Goal: Transaction & Acquisition: Purchase product/service

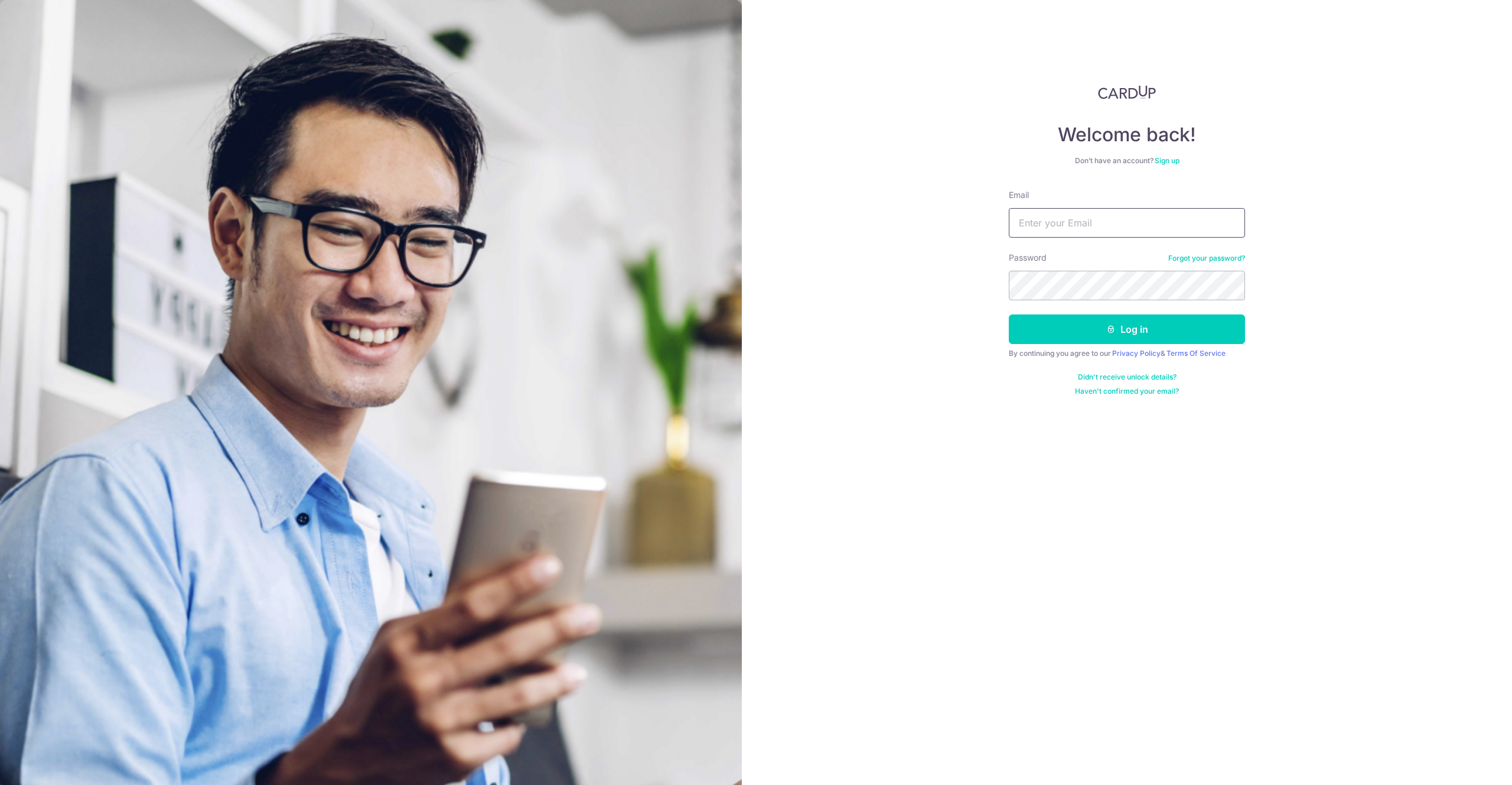
type input "[EMAIL_ADDRESS][DOMAIN_NAME]"
click at [1135, 345] on form "Email zeesht@gmail.com Password Forgot your password? Log in By continuing you …" at bounding box center [1127, 292] width 236 height 207
click at [1155, 337] on button "Log in" at bounding box center [1127, 329] width 236 height 29
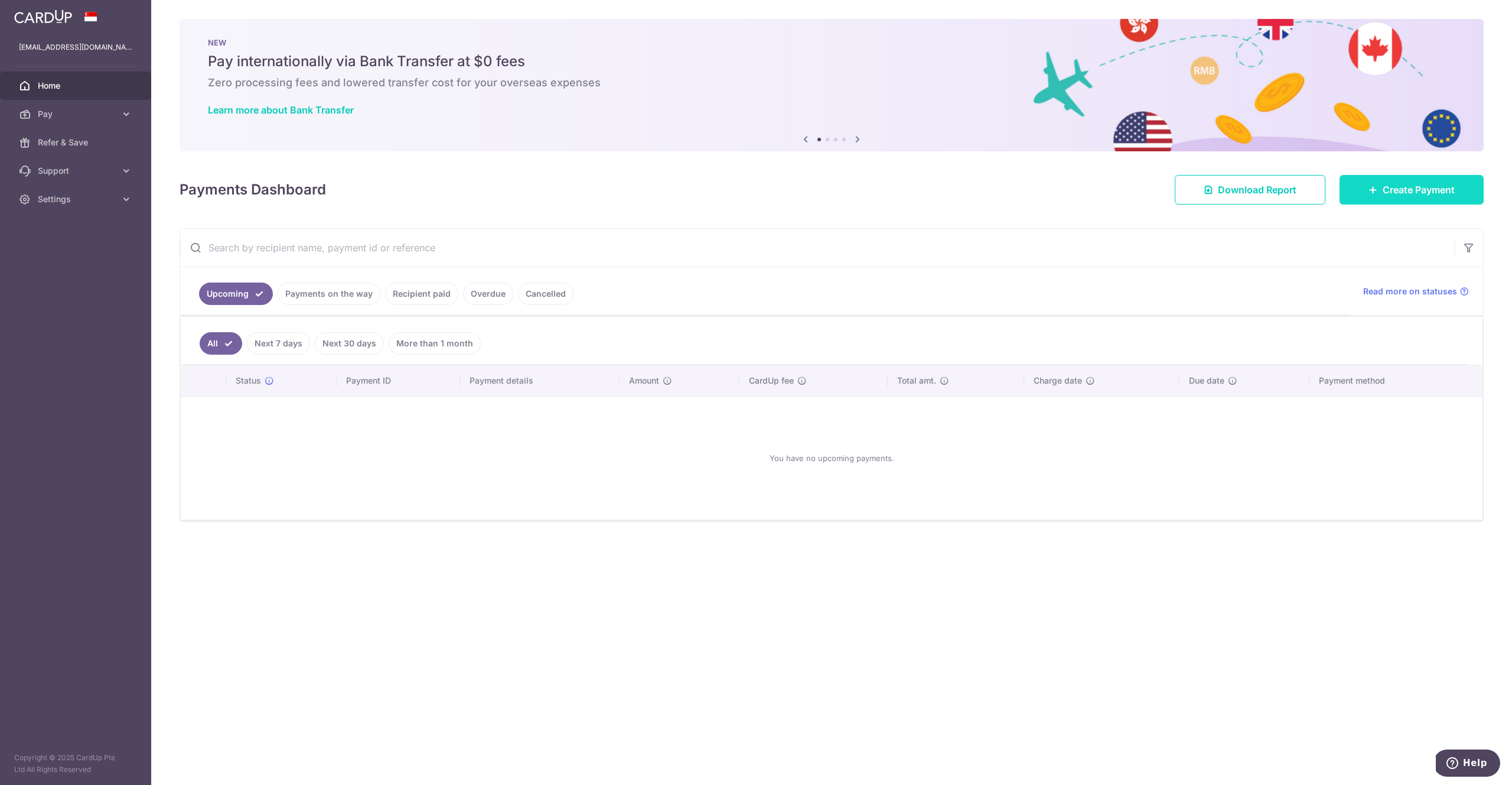
click at [1408, 192] on span "Create Payment" at bounding box center [1418, 189] width 72 height 14
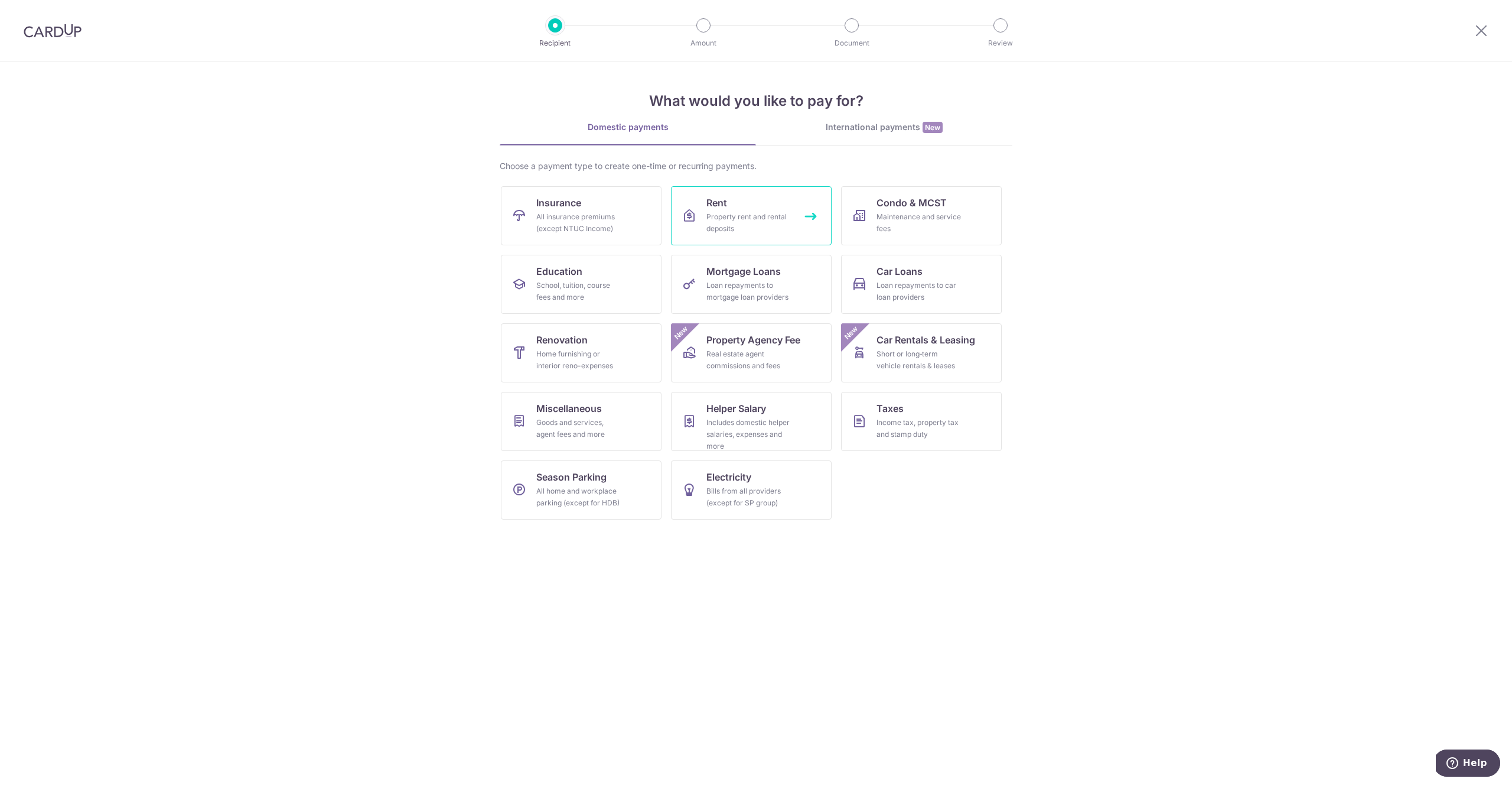
click at [723, 219] on div "Property rent and rental deposits" at bounding box center [749, 222] width 85 height 23
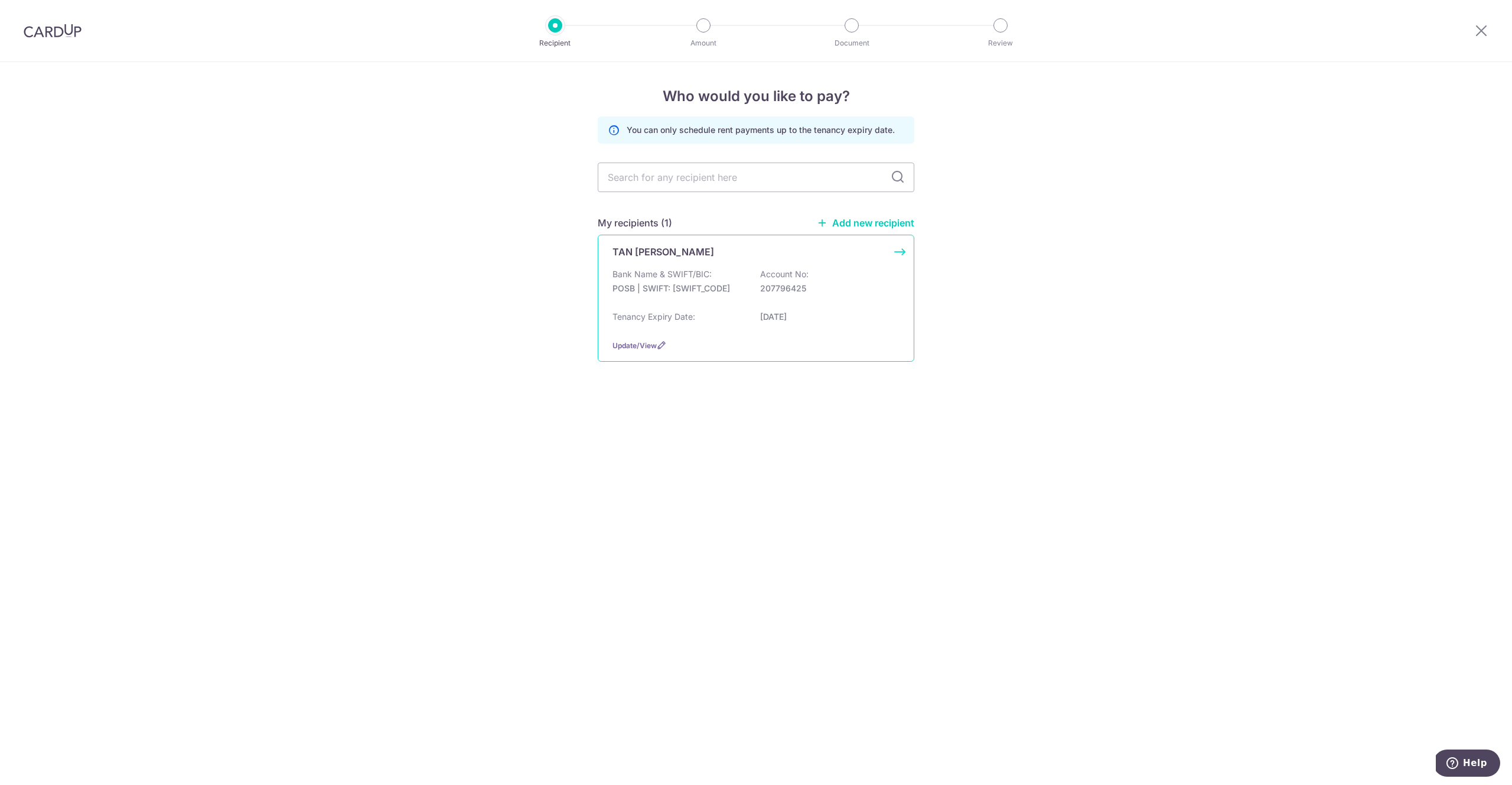
click at [688, 288] on p "POSB | SWIFT: DBSSSGSGXXX" at bounding box center [678, 288] width 132 height 12
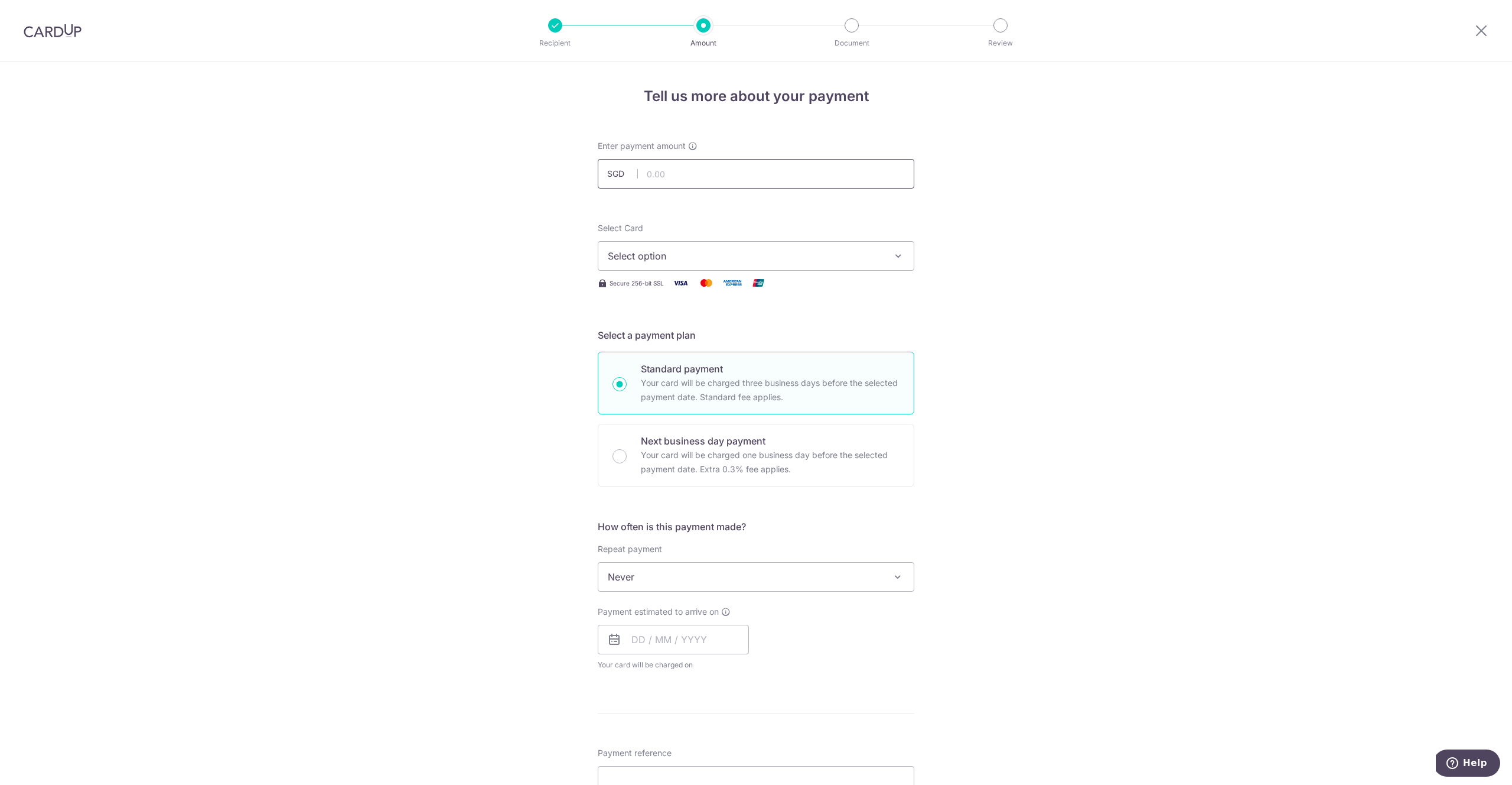
click at [680, 179] on input "text" at bounding box center [755, 173] width 317 height 29
type input "4"
click at [417, 219] on div "Tell us more about your payment Enter payment amount SGD 4,750.00 4750.00 Selec…" at bounding box center [756, 596] width 1512 height 1069
click at [677, 183] on input "4,750.00" at bounding box center [755, 173] width 317 height 29
type input "4704750.00"
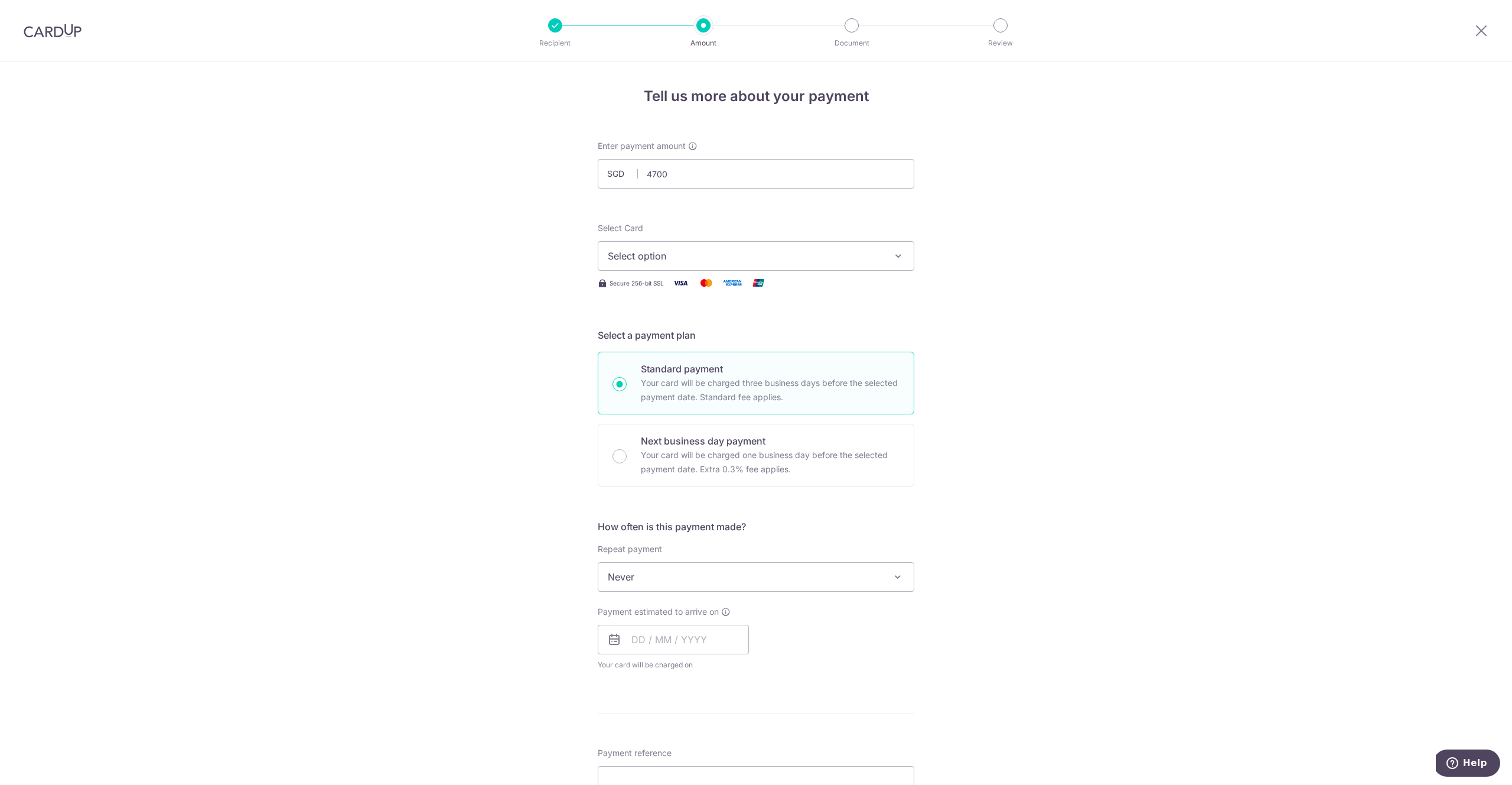
type input "4,700.00"
click at [420, 321] on div "Tell us more about your payment Enter payment amount SGD 4,700.00 4700.00 Selec…" at bounding box center [756, 596] width 1512 height 1069
click at [657, 258] on span "Select option" at bounding box center [745, 255] width 275 height 14
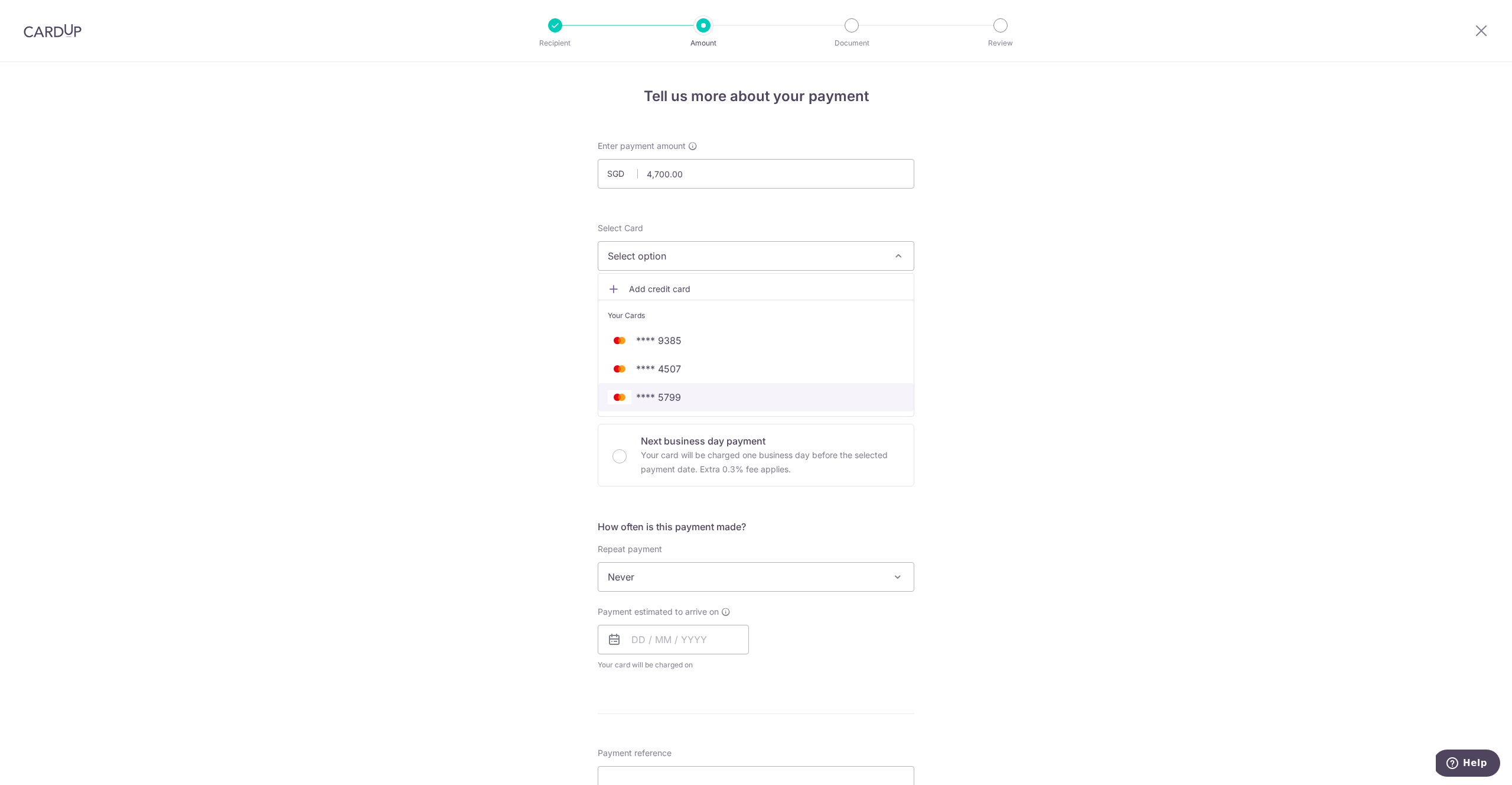
click at [677, 390] on span "**** 5799" at bounding box center [658, 397] width 45 height 14
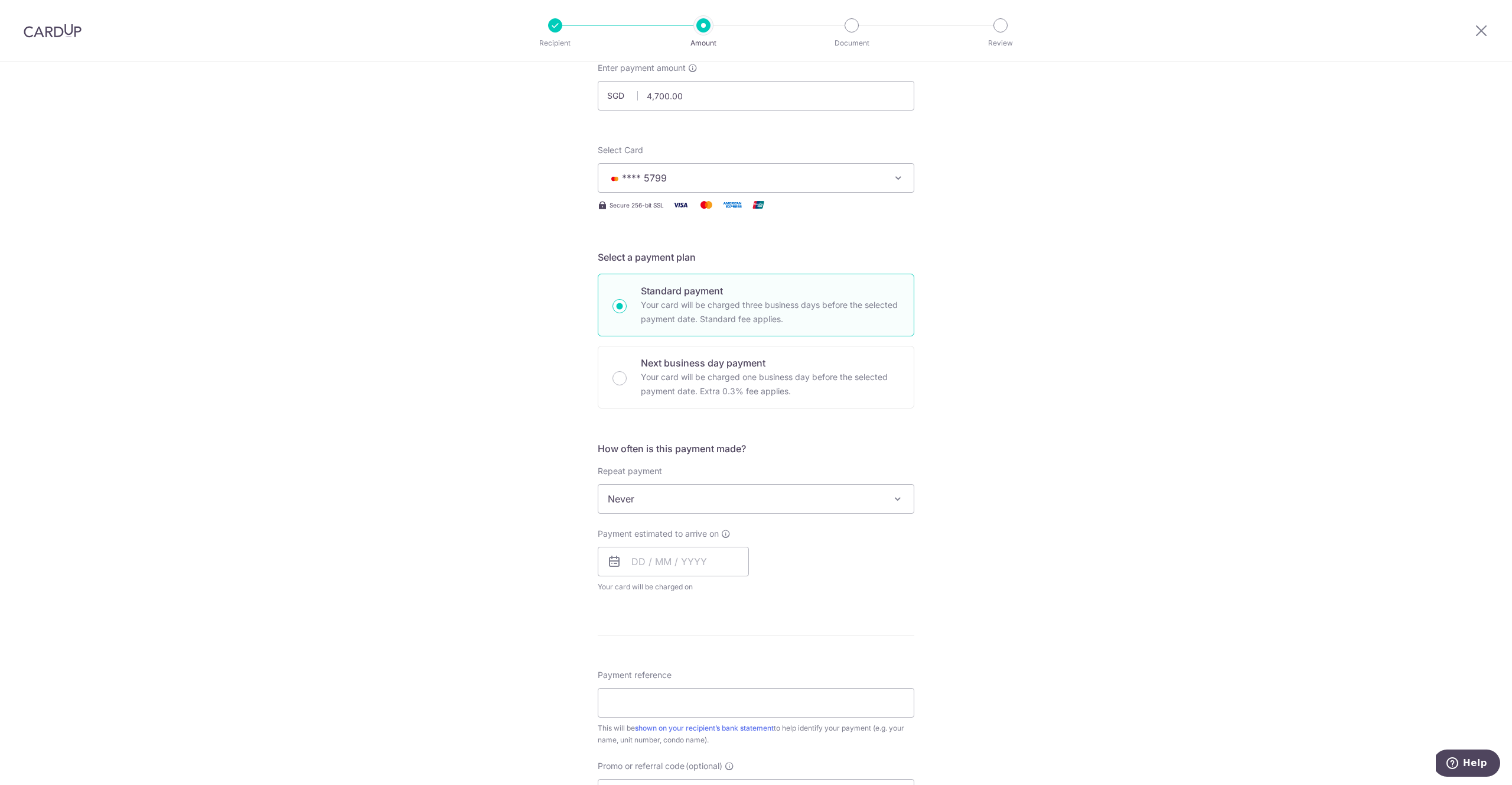
scroll to position [86, 0]
click at [708, 494] on span "Never" at bounding box center [755, 491] width 315 height 29
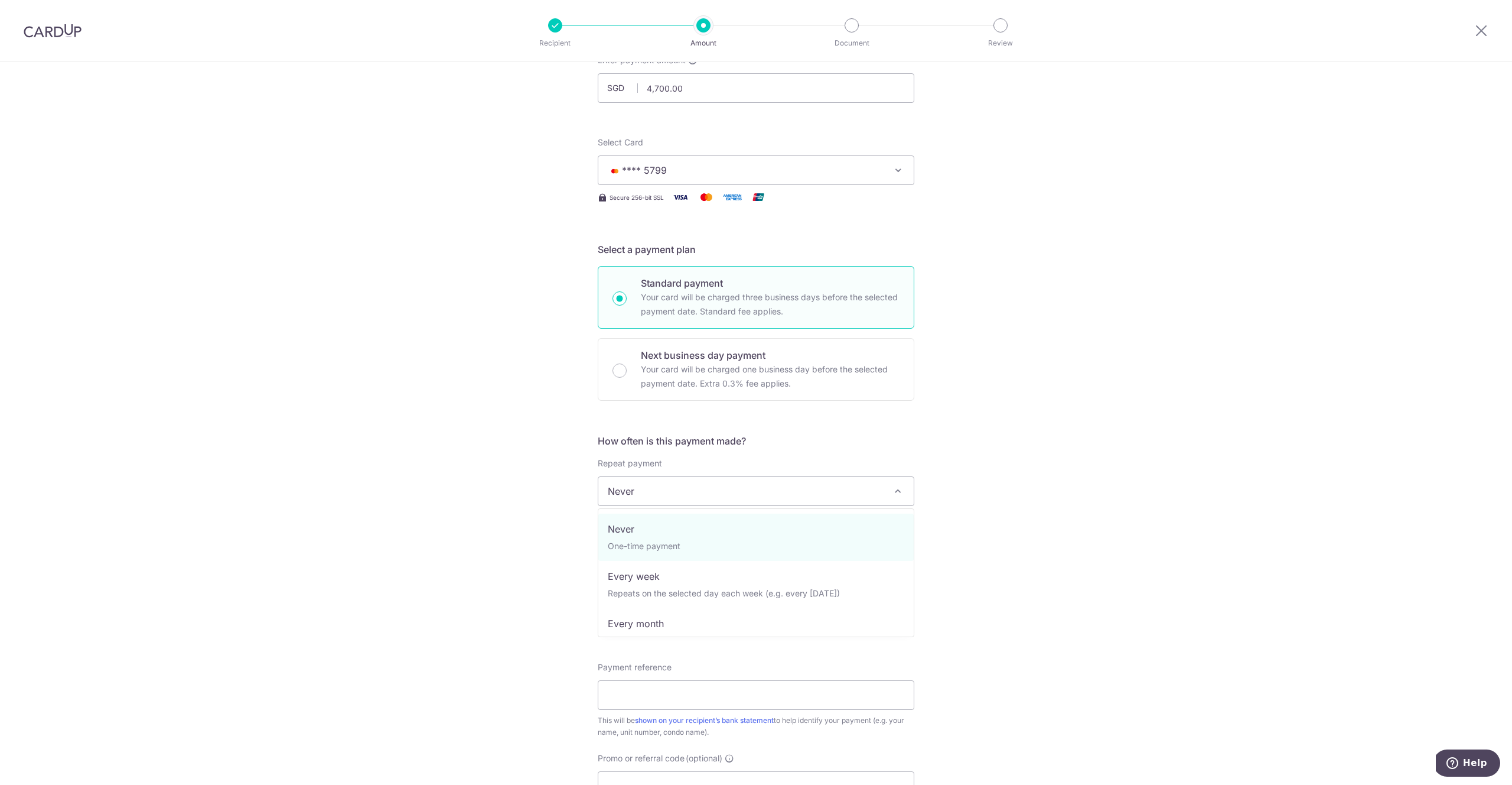
click at [505, 503] on div "Tell us more about your payment Enter payment amount SGD 4,700.00 4700.00 Selec…" at bounding box center [756, 511] width 1512 height 1069
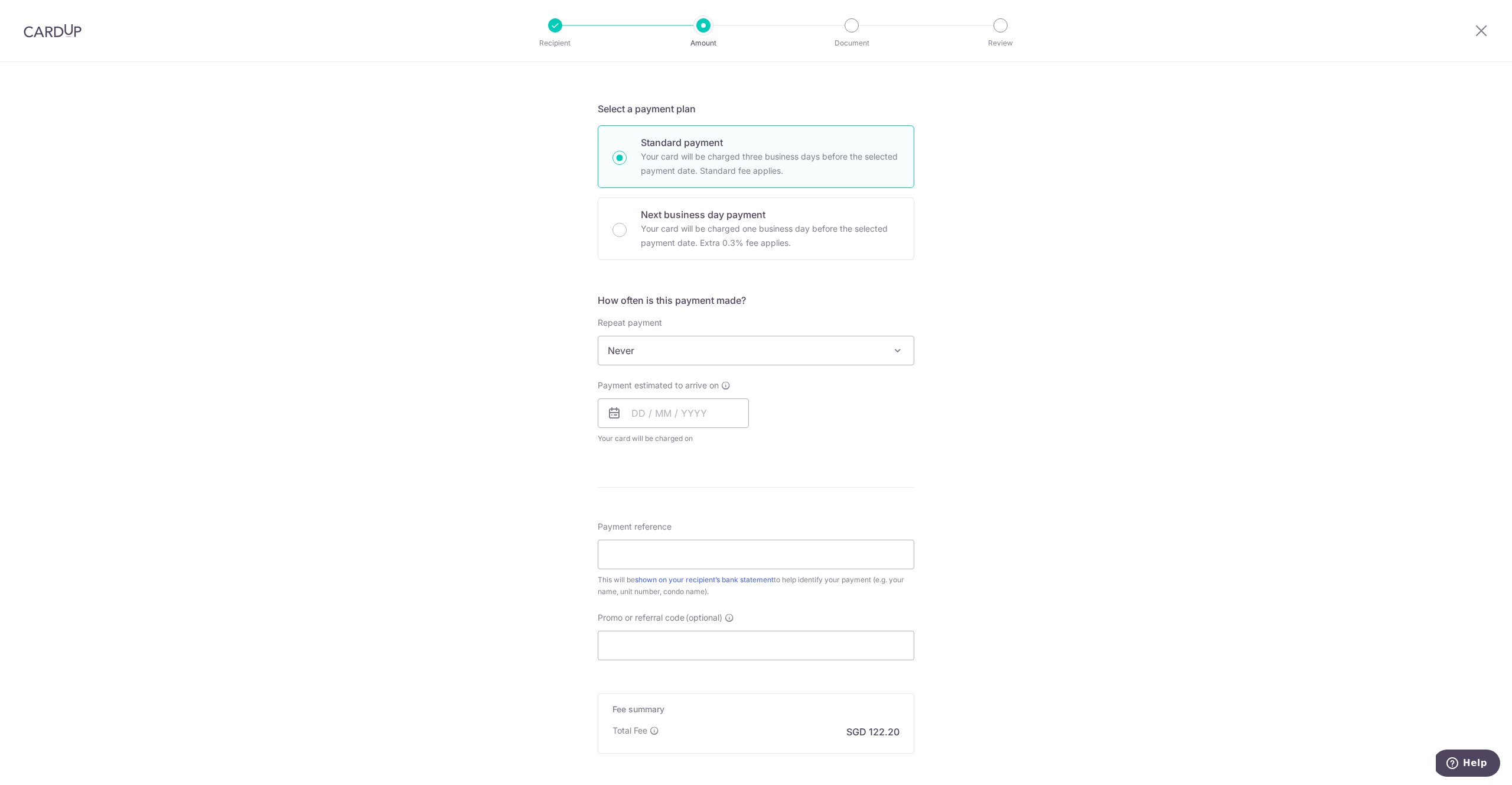
scroll to position [228, 0]
click at [646, 418] on input "text" at bounding box center [673, 411] width 151 height 29
click at [546, 447] on div "Tell us more about your payment Enter payment amount SGD 4,700.00 4700.00 Selec…" at bounding box center [756, 368] width 1512 height 1069
click at [673, 420] on input "text" at bounding box center [673, 411] width 151 height 29
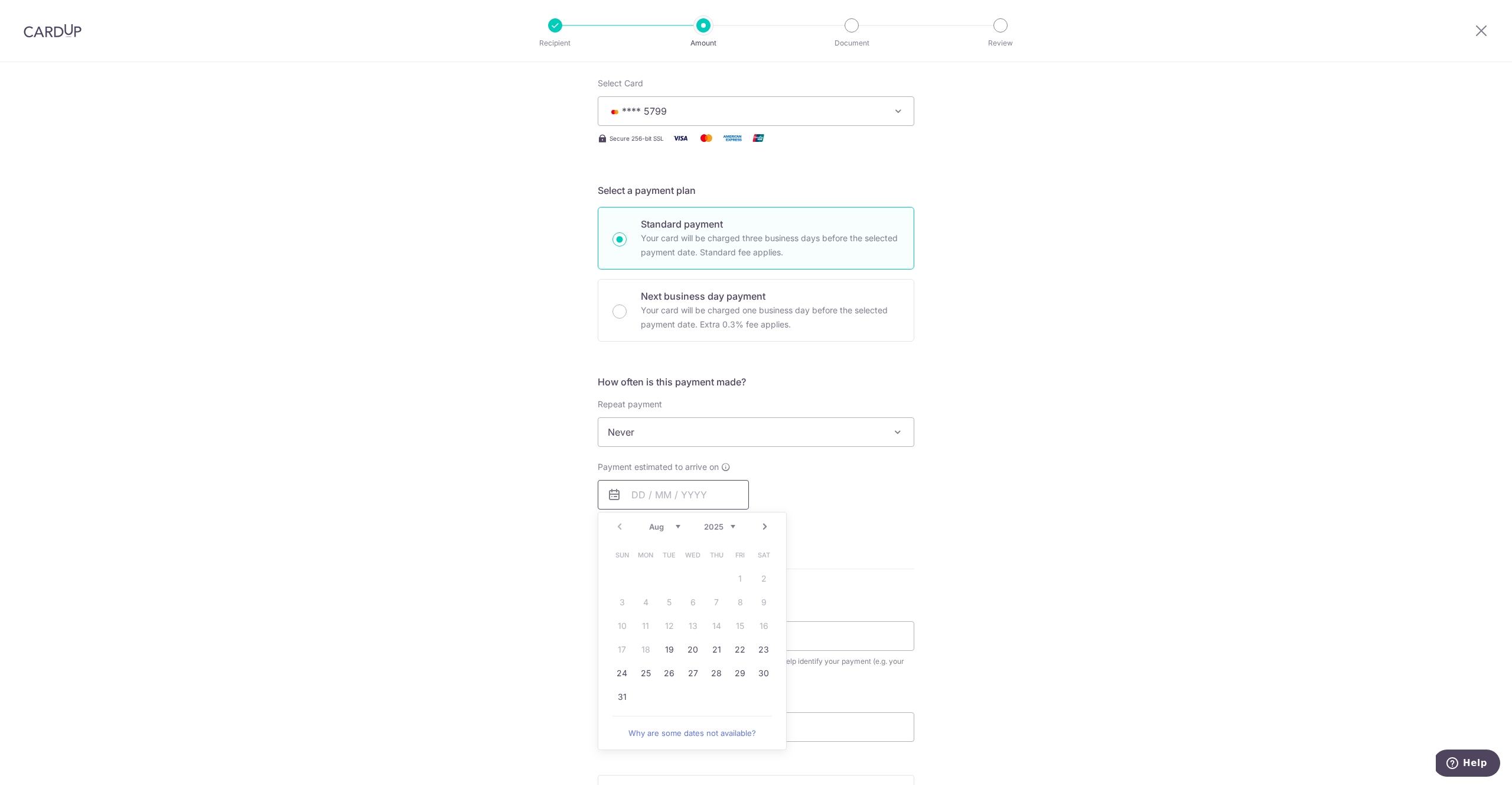
scroll to position [113, 0]
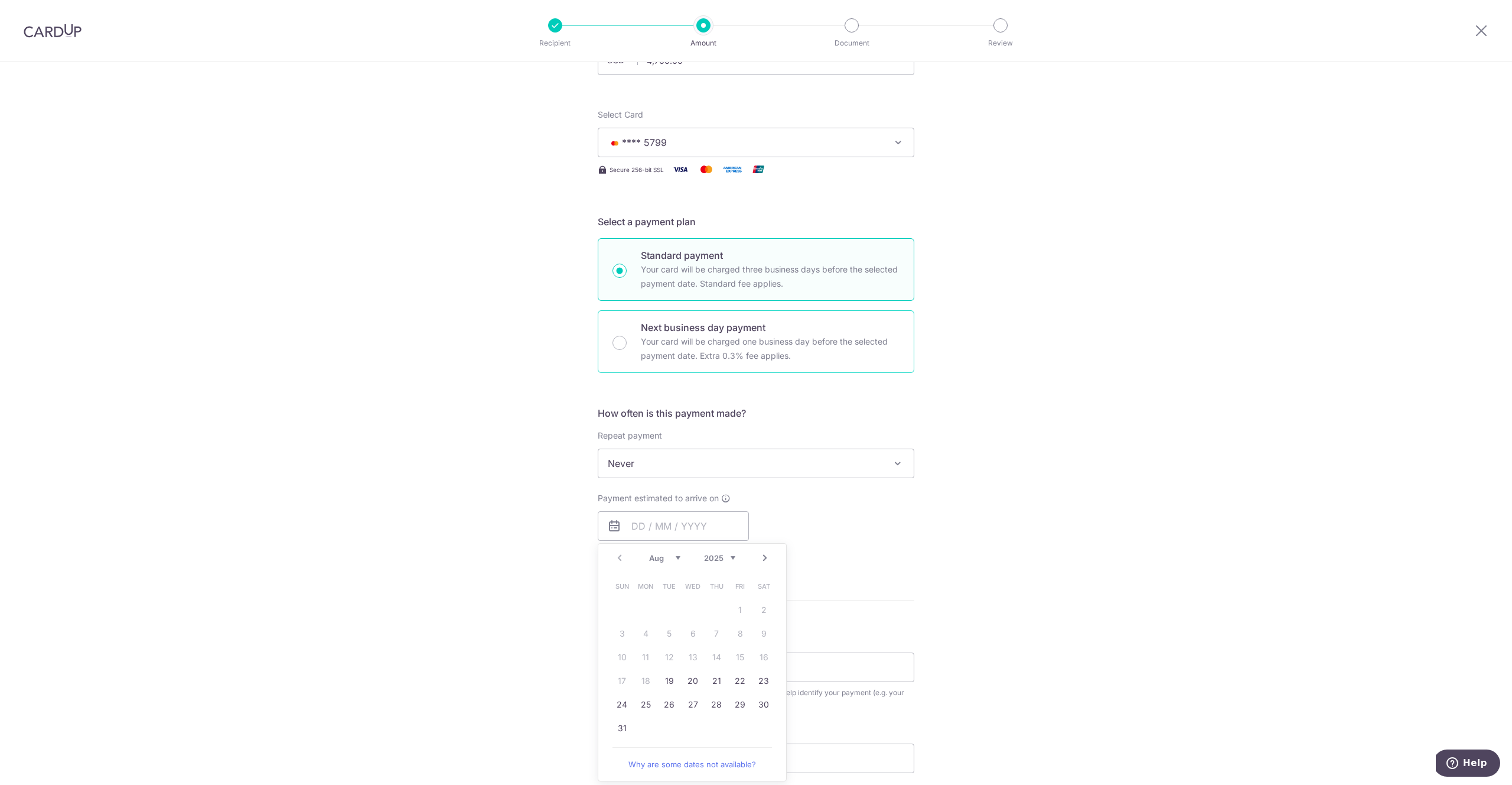
click at [613, 348] on div "Next business day payment Your card will be charged one business day before the…" at bounding box center [755, 342] width 317 height 63
radio input "false"
radio input "true"
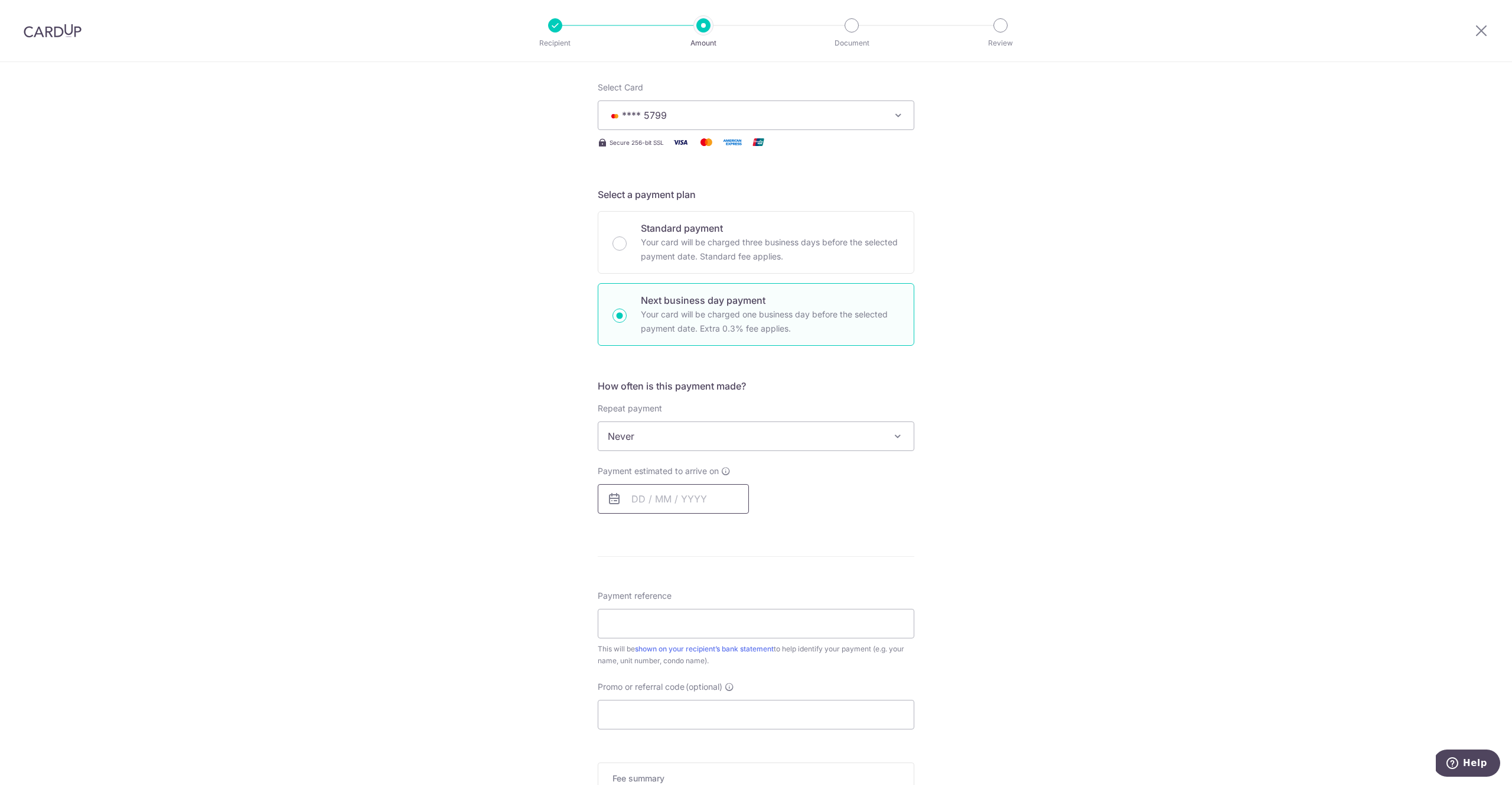
click at [632, 496] on input "text" at bounding box center [673, 499] width 151 height 29
click at [746, 633] on link "15" at bounding box center [740, 630] width 19 height 19
type input "15/08/2025"
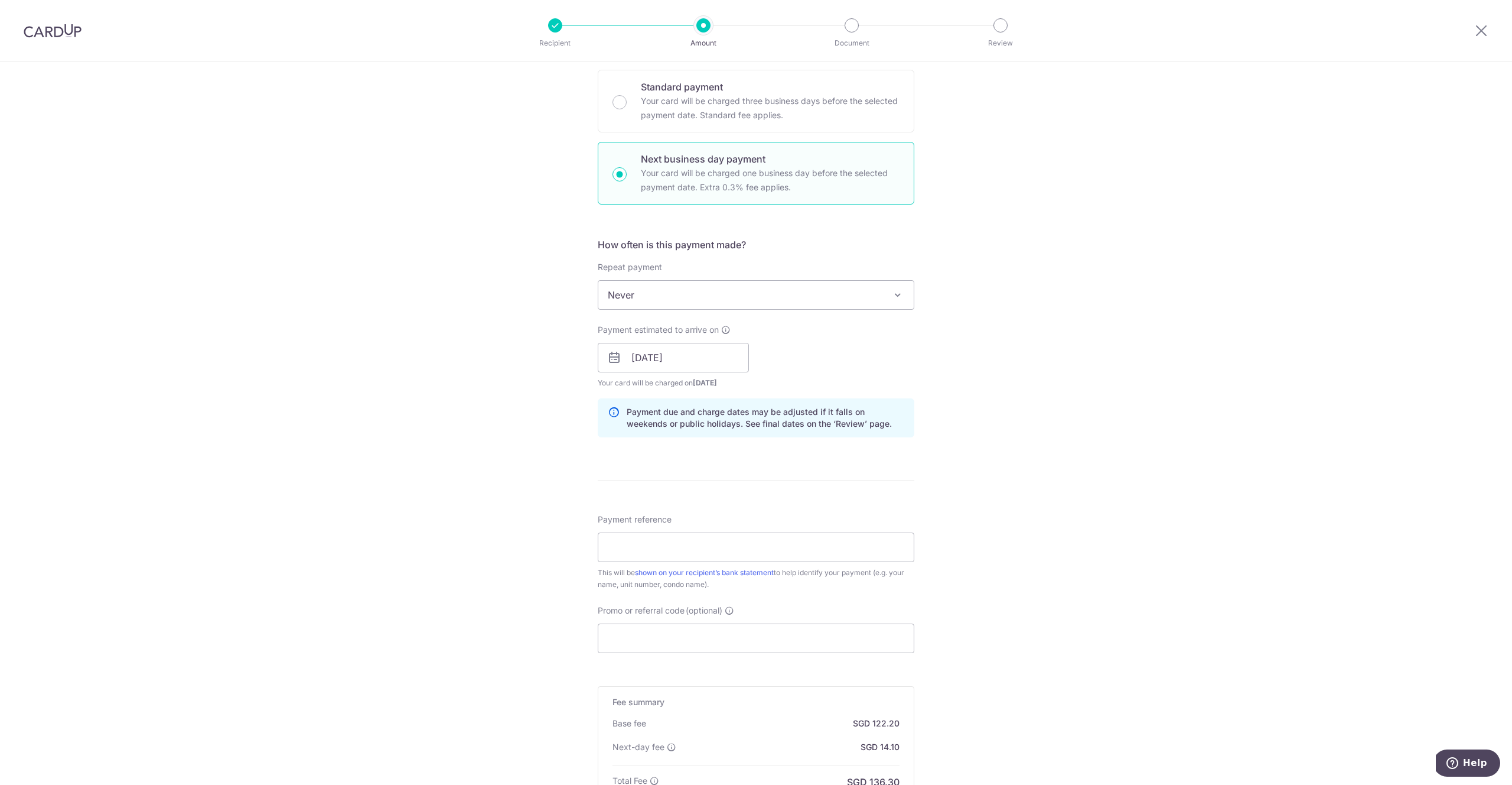
scroll to position [283, 0]
click at [826, 545] on input "Payment reference" at bounding box center [755, 546] width 317 height 29
type input "Rent 05-01 Regency Lodge"
click at [551, 576] on div "Tell us more about your payment Enter payment amount SGD 4,700.00 4700.00 Selec…" at bounding box center [756, 367] width 1512 height 1175
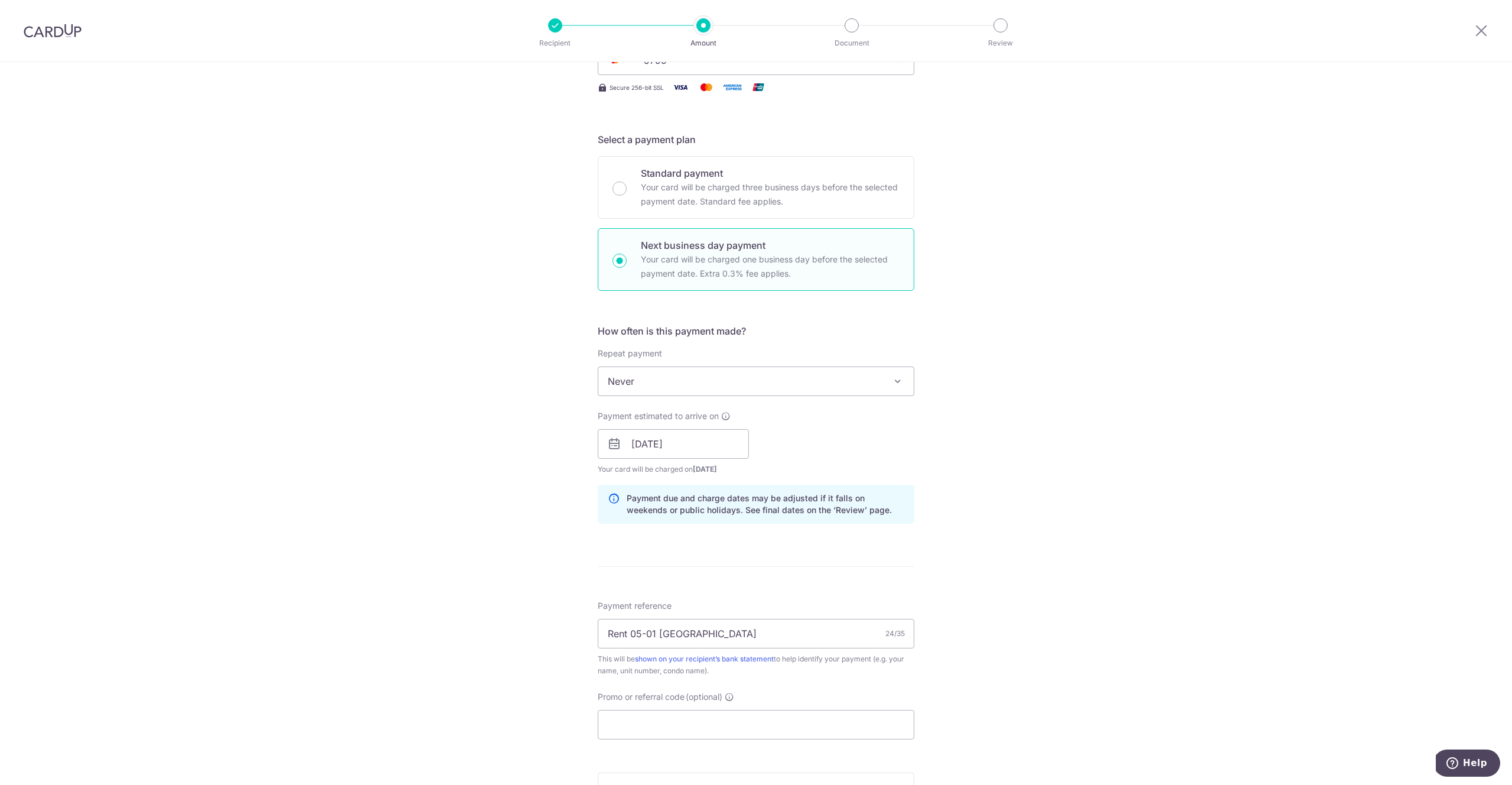
scroll to position [452, 0]
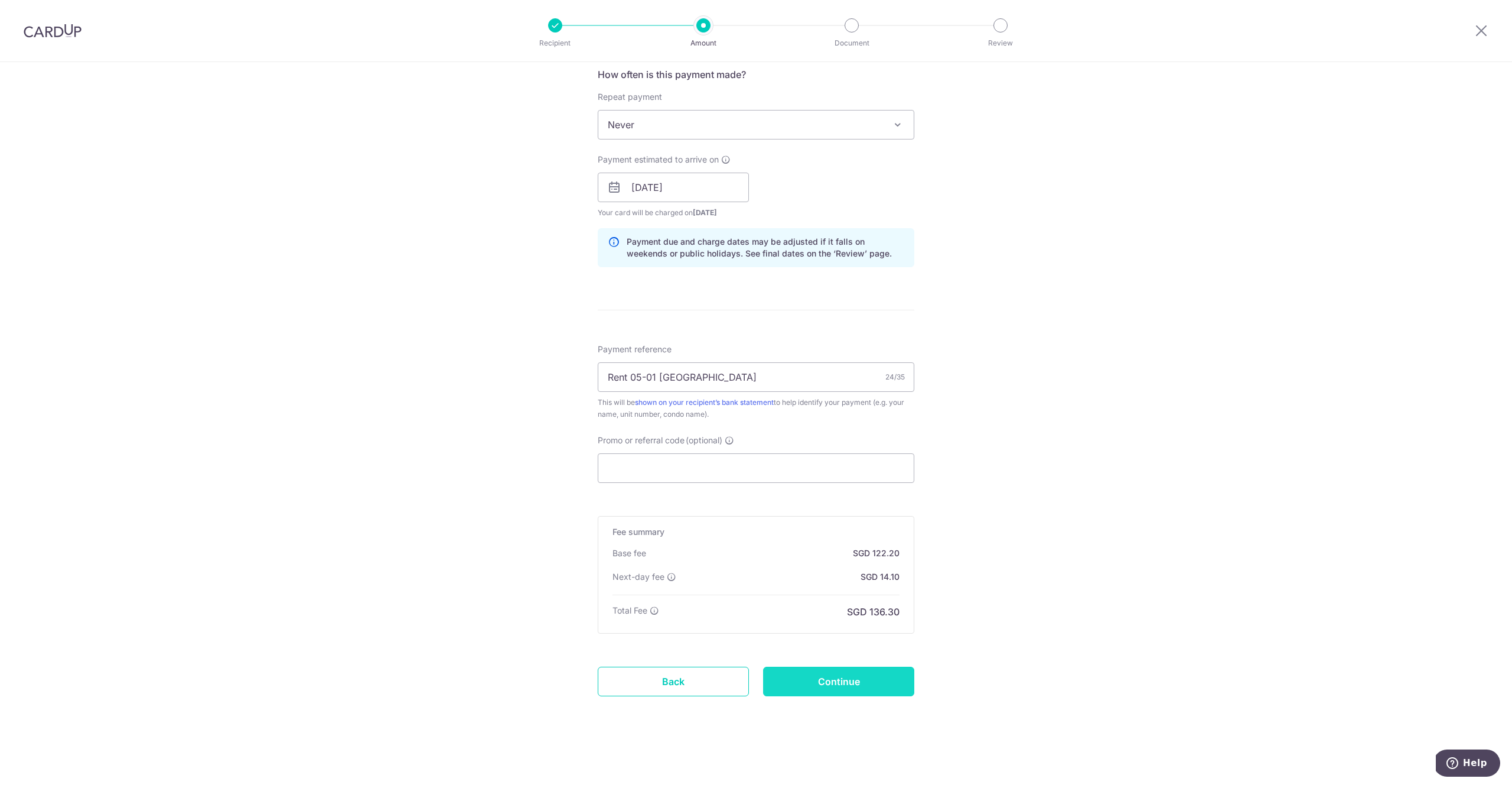
click at [874, 677] on input "Continue" at bounding box center [839, 681] width 151 height 29
type input "Create Schedule"
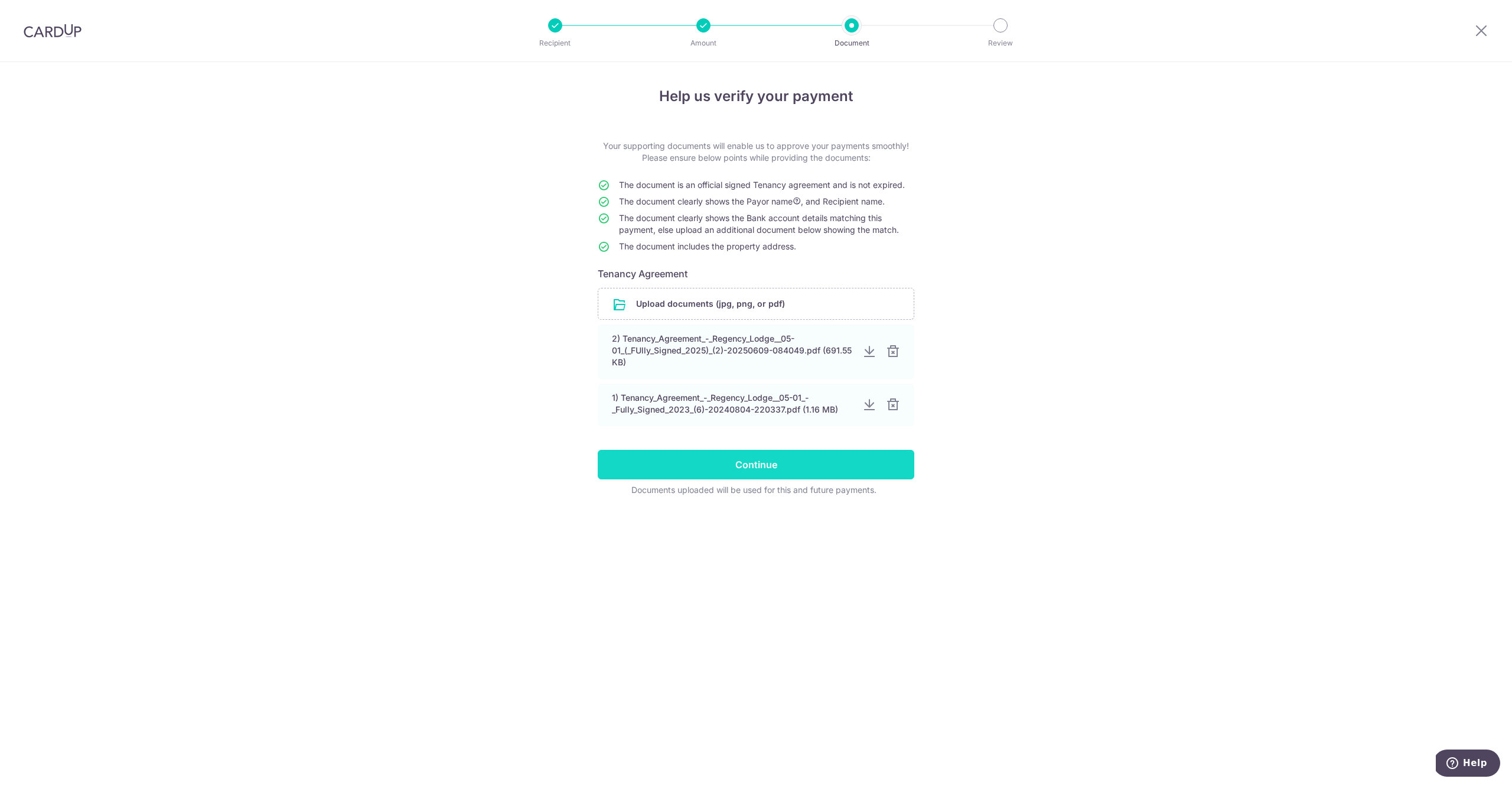
click at [760, 465] on input "Continue" at bounding box center [755, 465] width 317 height 29
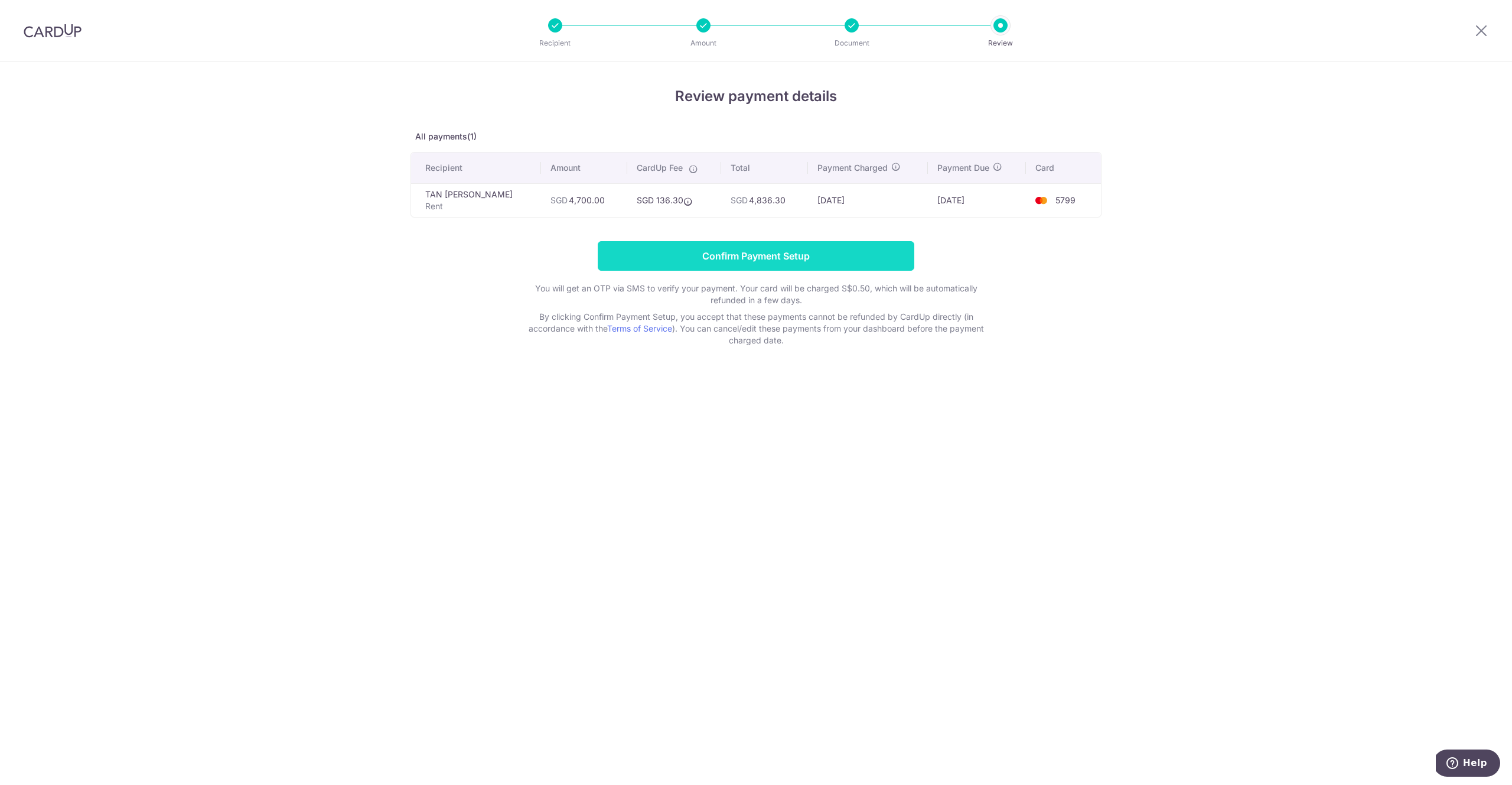
click at [756, 257] on input "Confirm Payment Setup" at bounding box center [755, 256] width 317 height 29
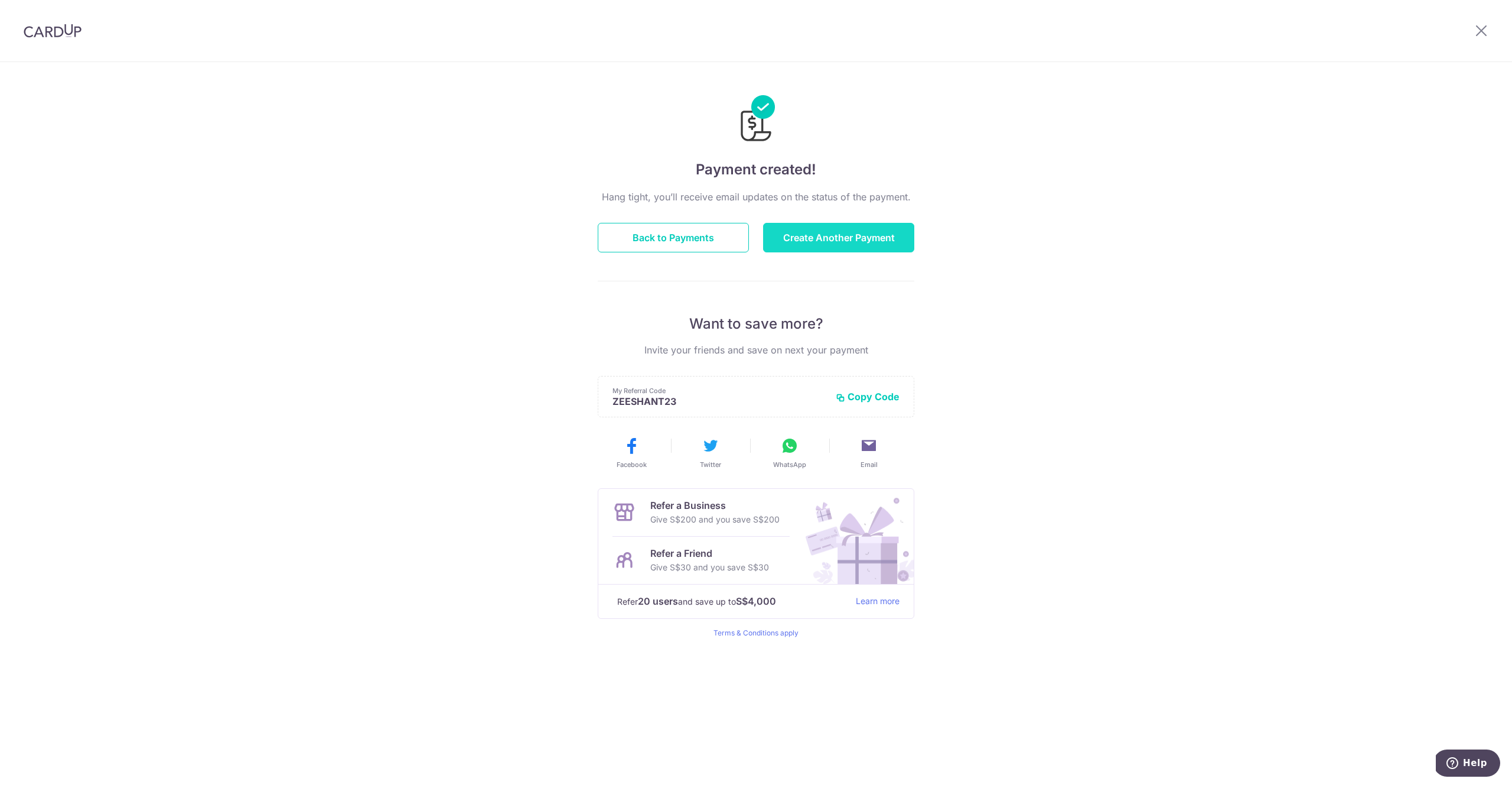
click at [824, 244] on button "Create Another Payment" at bounding box center [839, 238] width 151 height 29
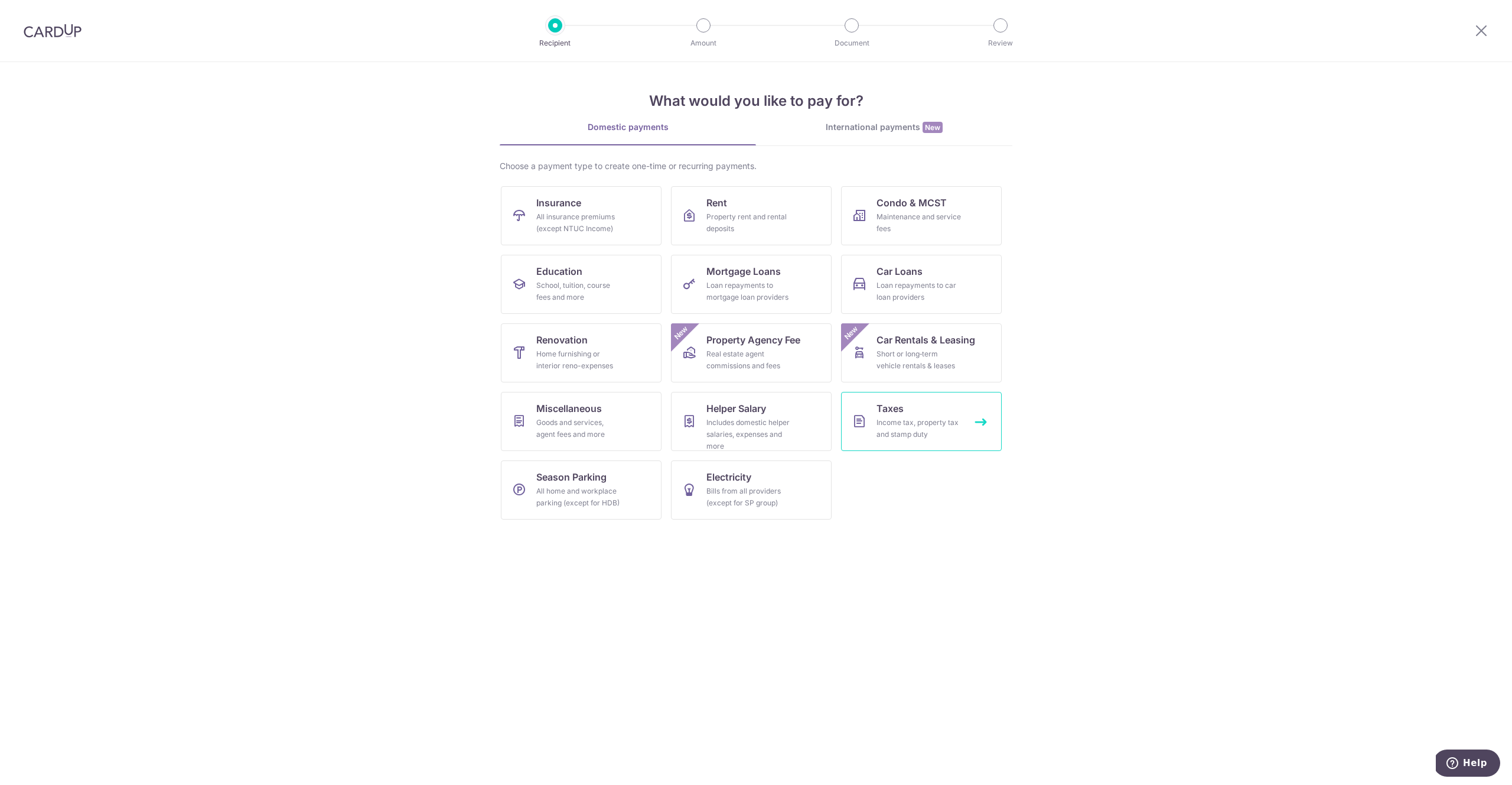
click at [901, 445] on link "Taxes Income tax, property tax and stamp duty" at bounding box center [921, 421] width 161 height 59
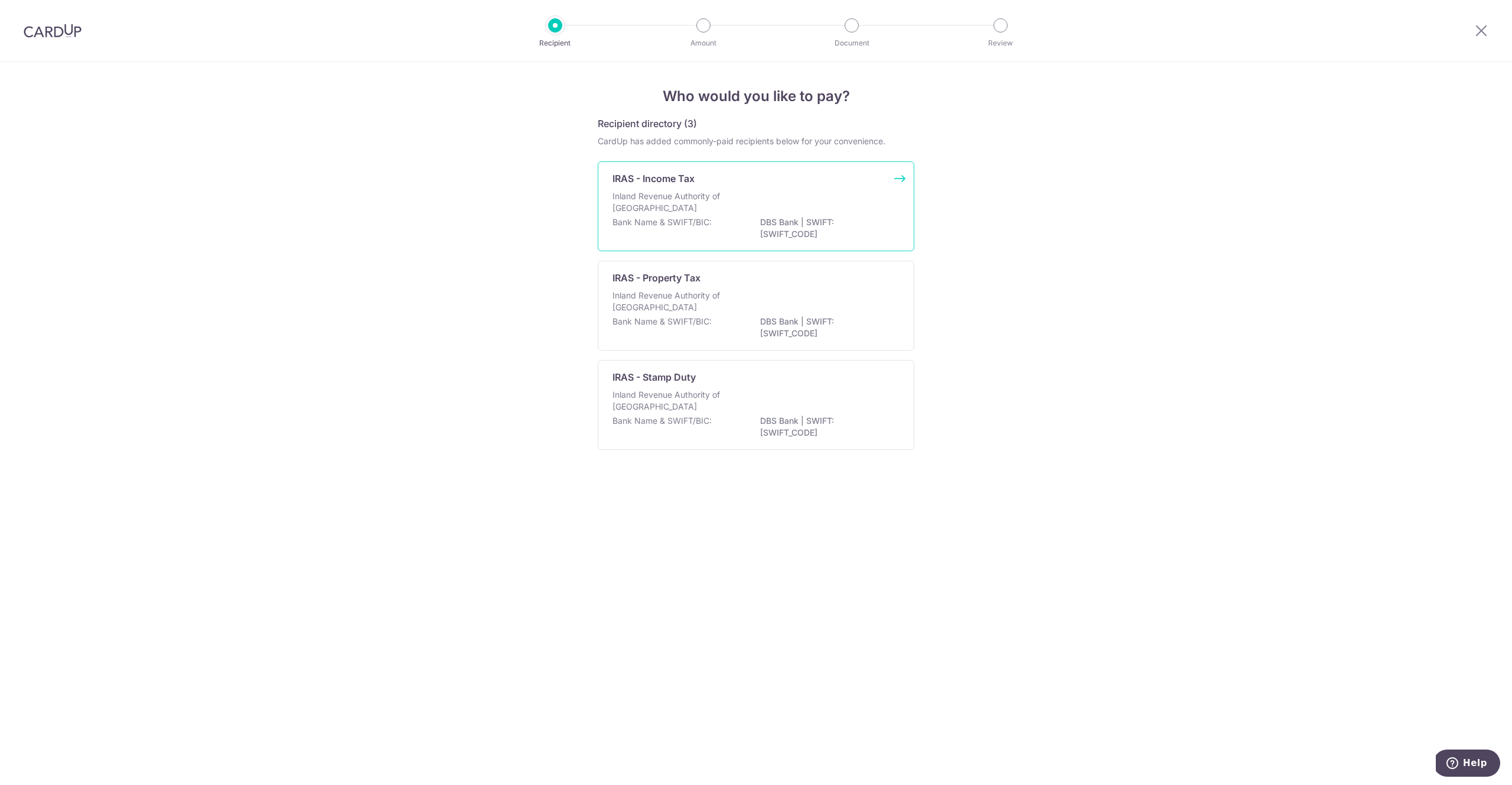
click at [755, 208] on div "Inland Revenue Authority of [GEOGRAPHIC_DATA]" at bounding box center [756, 203] width 287 height 26
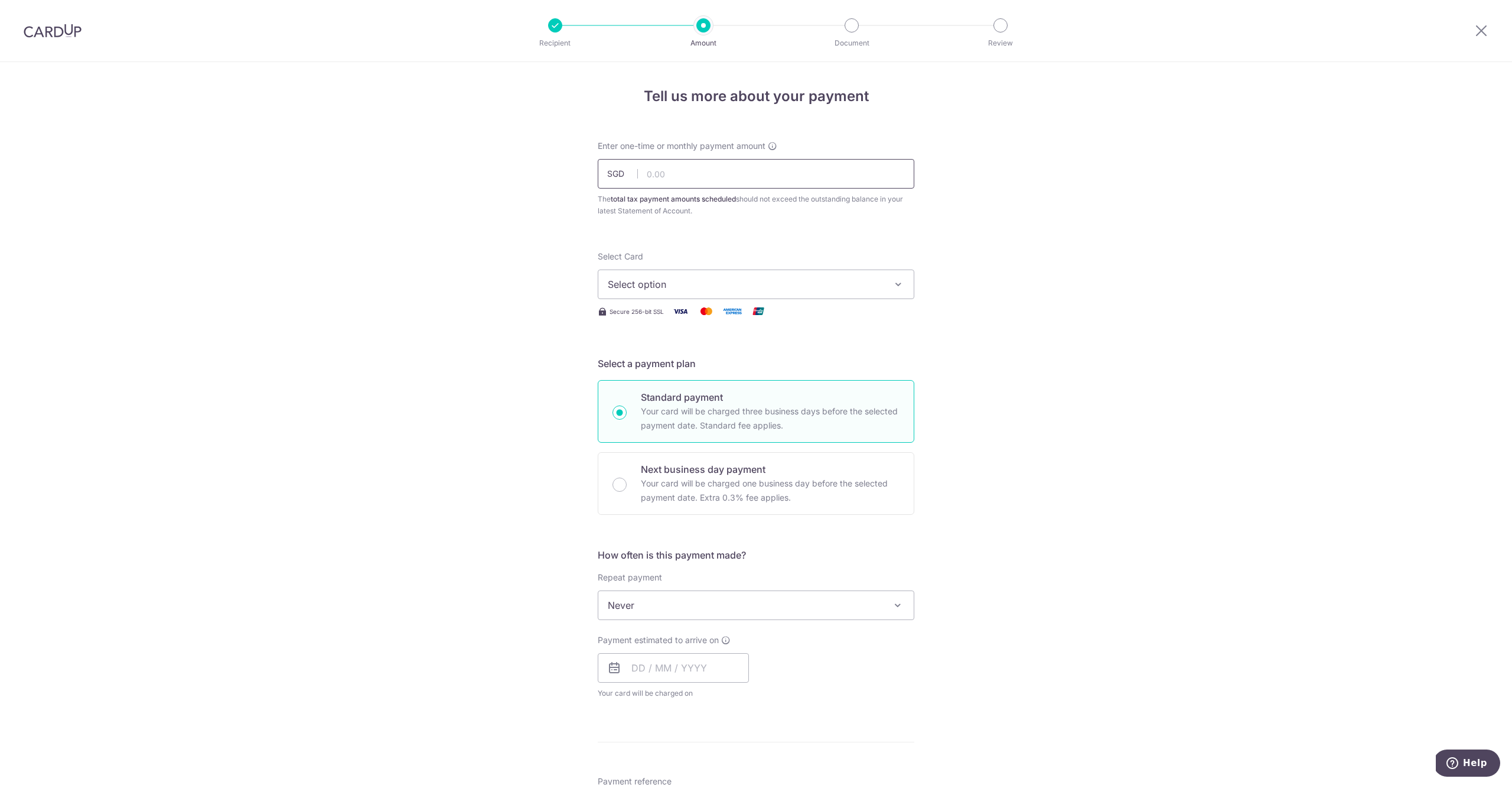
click at [697, 170] on input "text" at bounding box center [755, 173] width 317 height 29
type input "5,820.00"
click at [464, 235] on div "Tell us more about your payment Enter one-time or monthly payment amount SGD 5,…" at bounding box center [756, 611] width 1512 height 1097
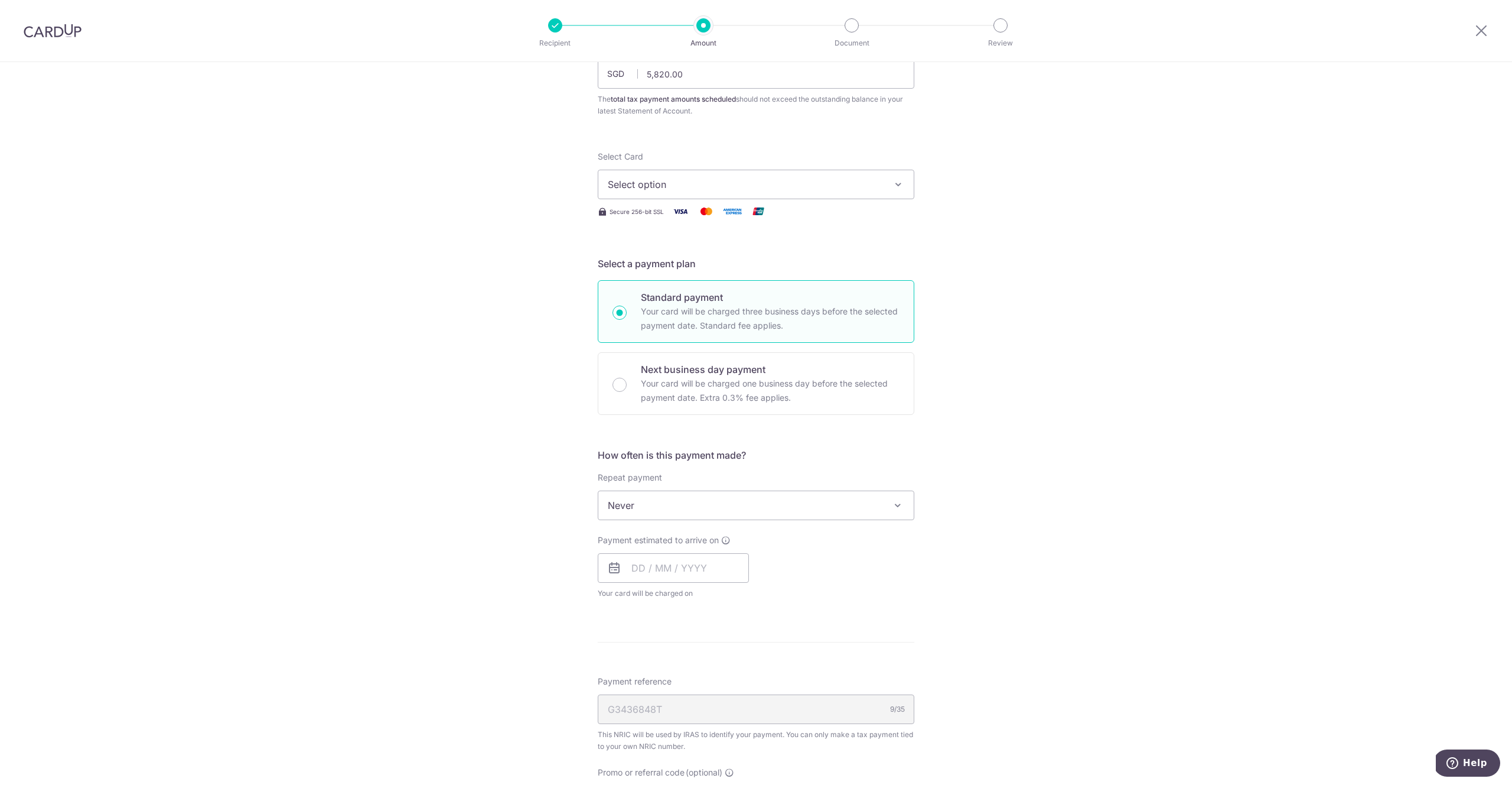
scroll to position [119, 0]
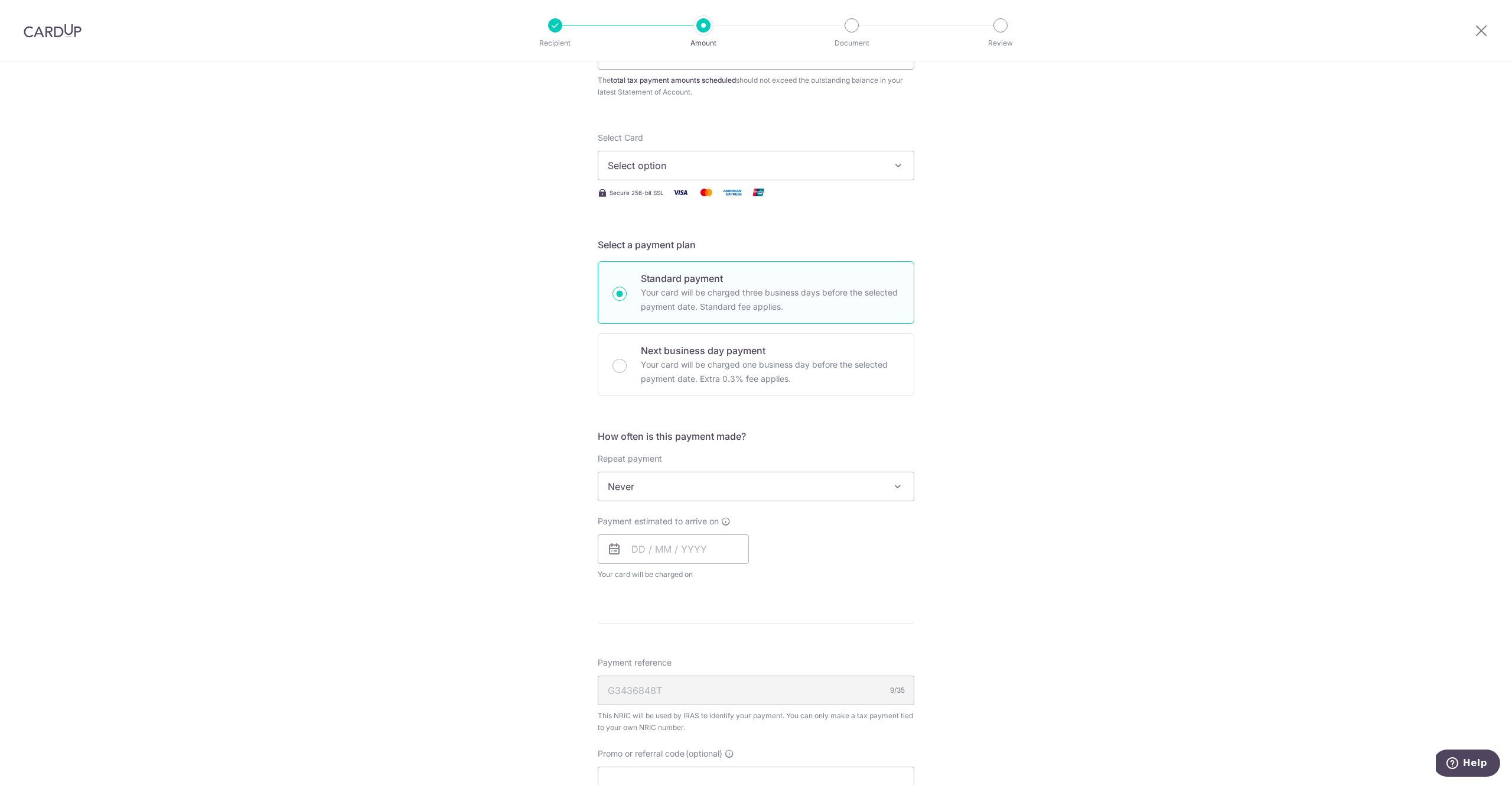
click at [744, 157] on button "Select option" at bounding box center [755, 165] width 317 height 29
click at [668, 307] on span "**** 5799" at bounding box center [658, 307] width 45 height 14
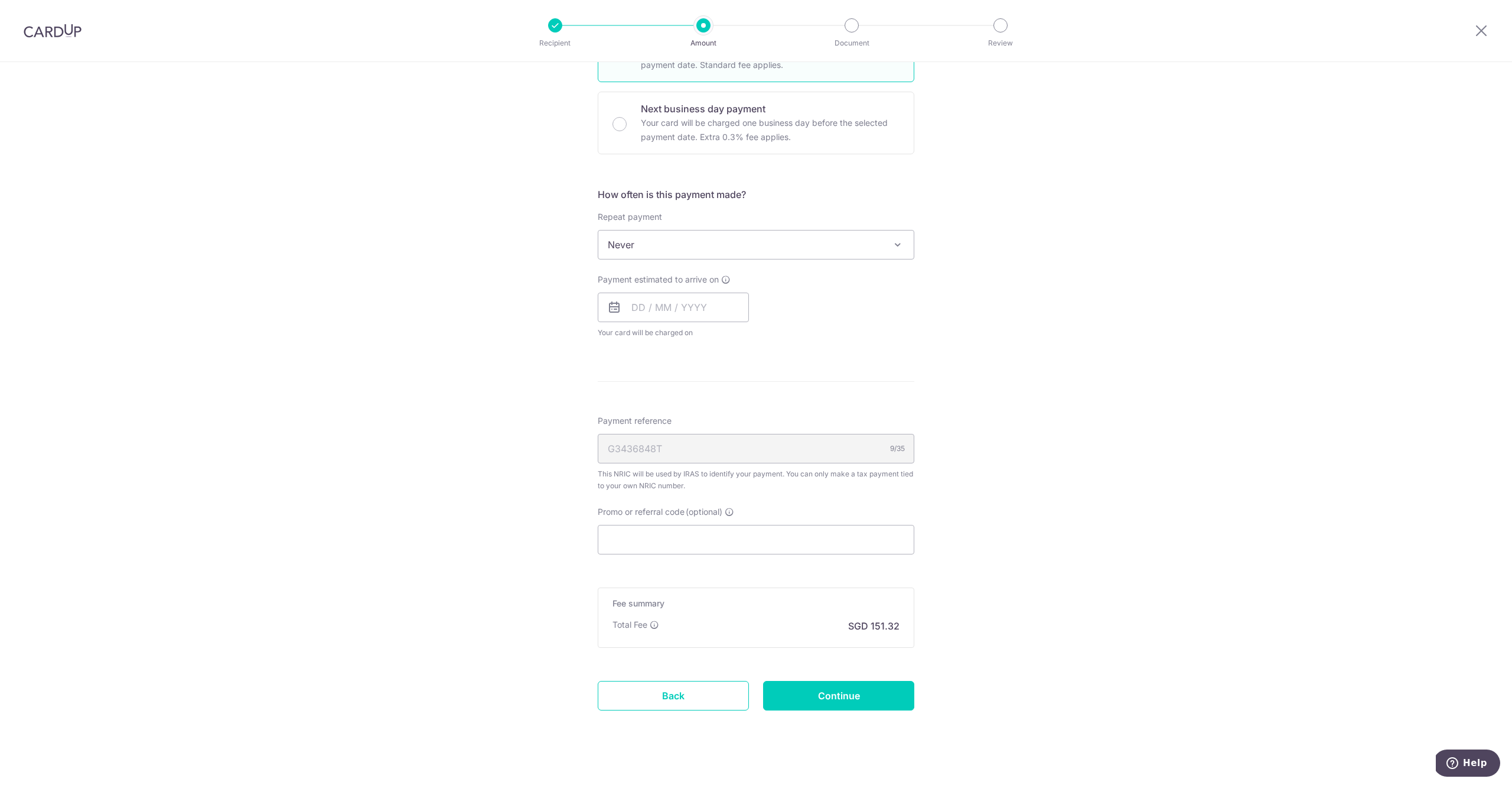
scroll to position [375, 0]
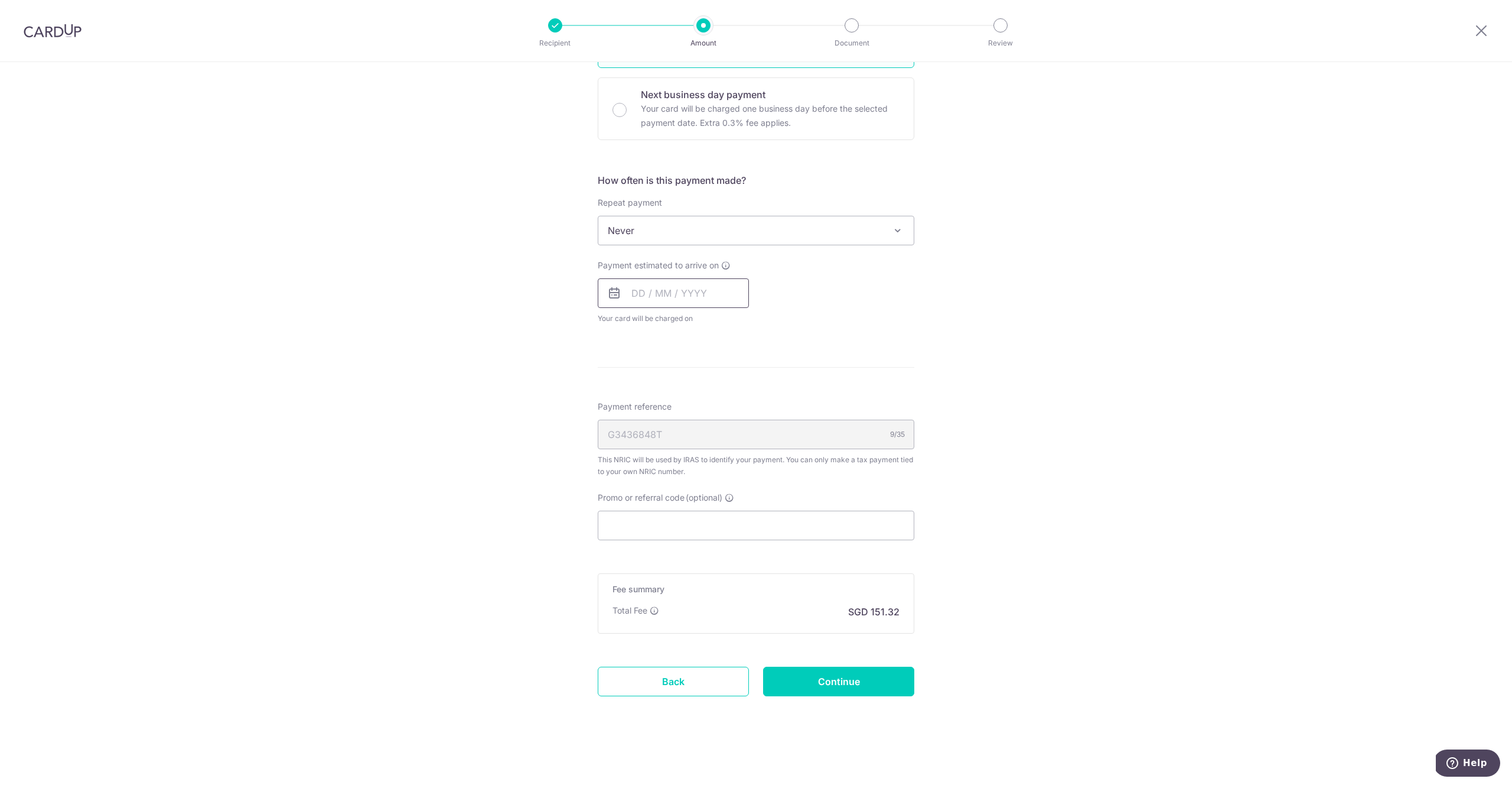
click at [638, 298] on input "text" at bounding box center [673, 293] width 151 height 29
click at [689, 448] on link "20" at bounding box center [693, 448] width 19 height 19
type input "20/08/2025"
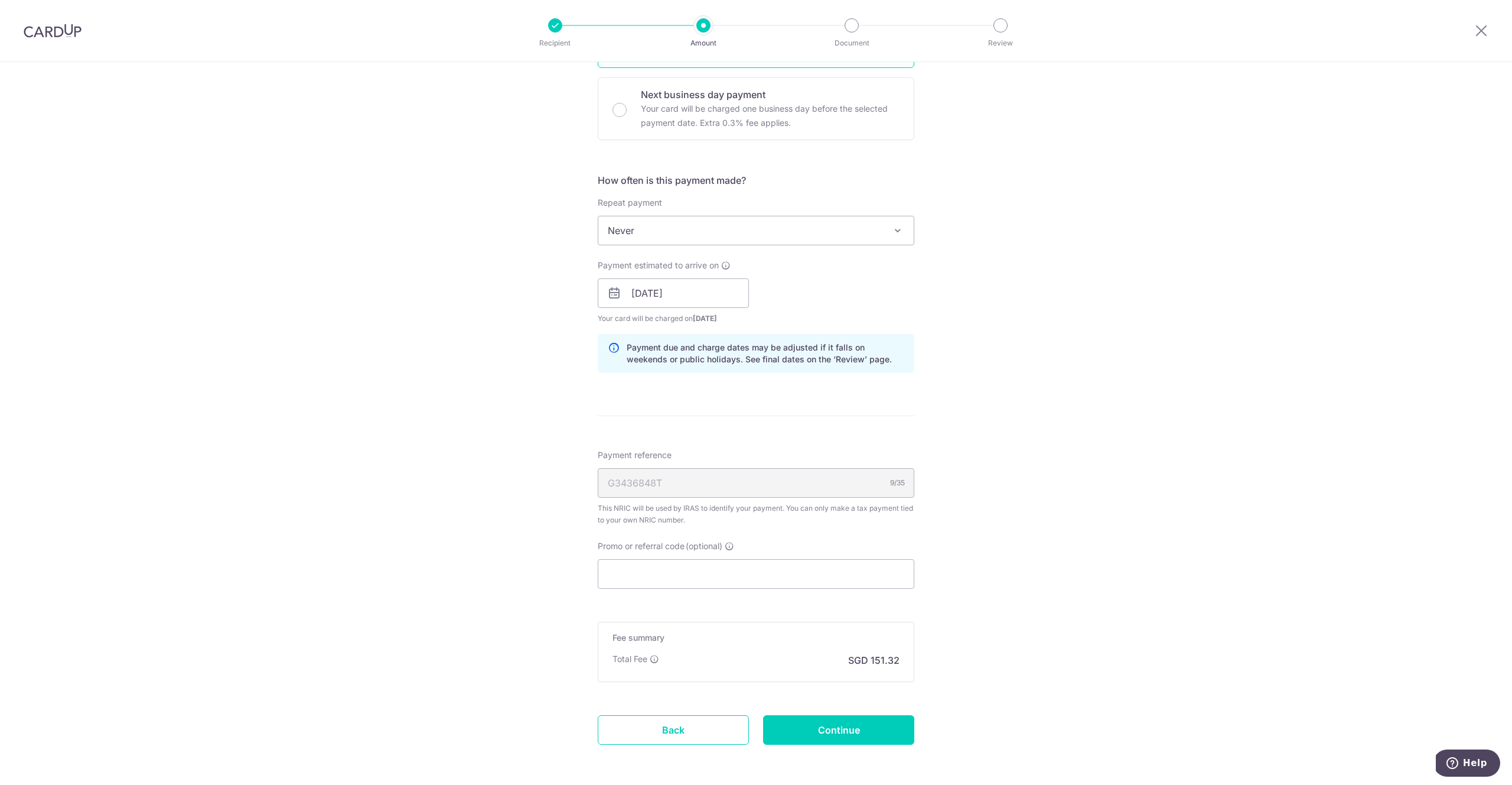
click at [553, 390] on div "Tell us more about your payment Enter one-time or monthly payment amount SGD 5,…" at bounding box center [756, 260] width 1512 height 1146
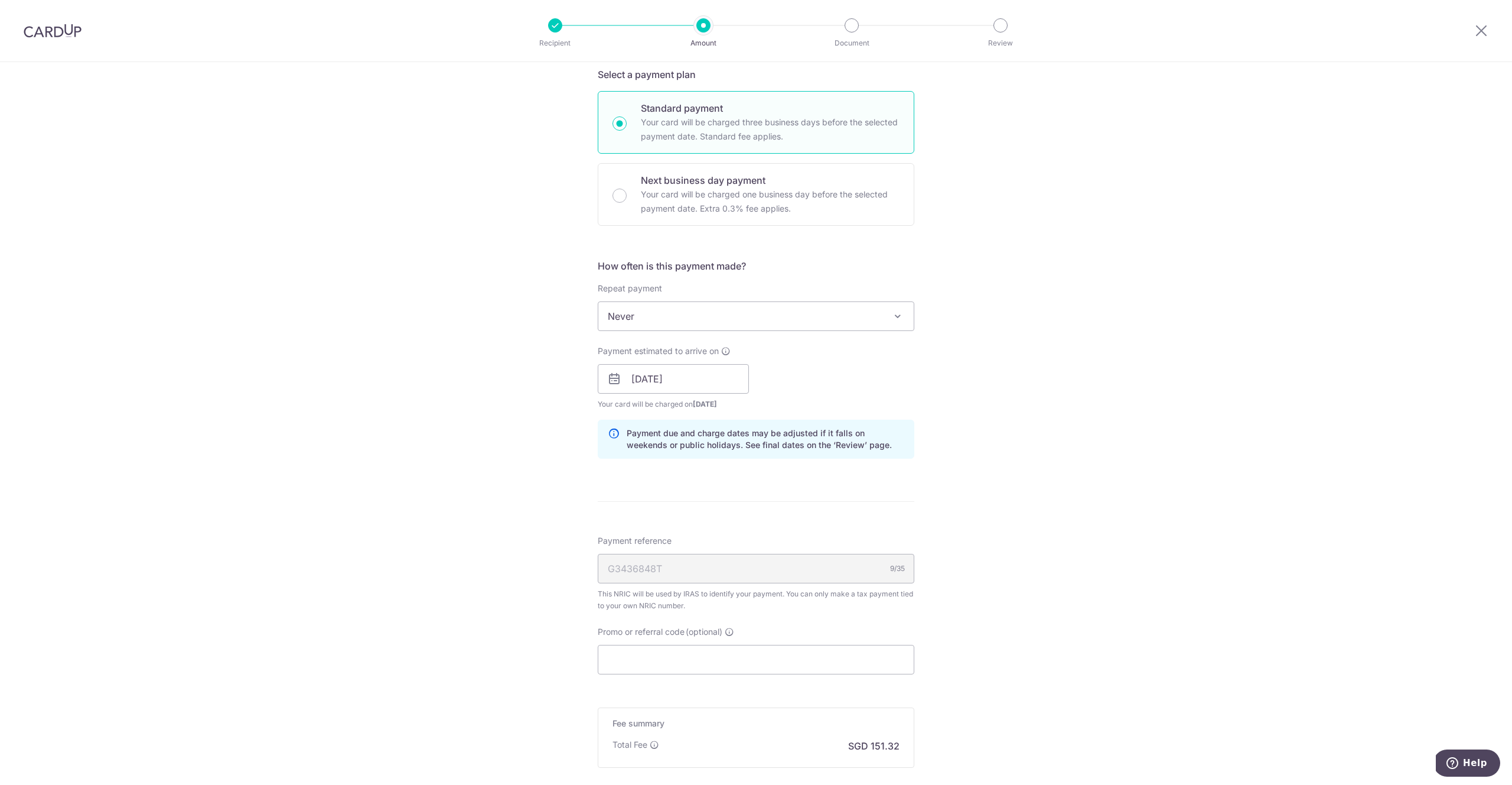
scroll to position [423, 0]
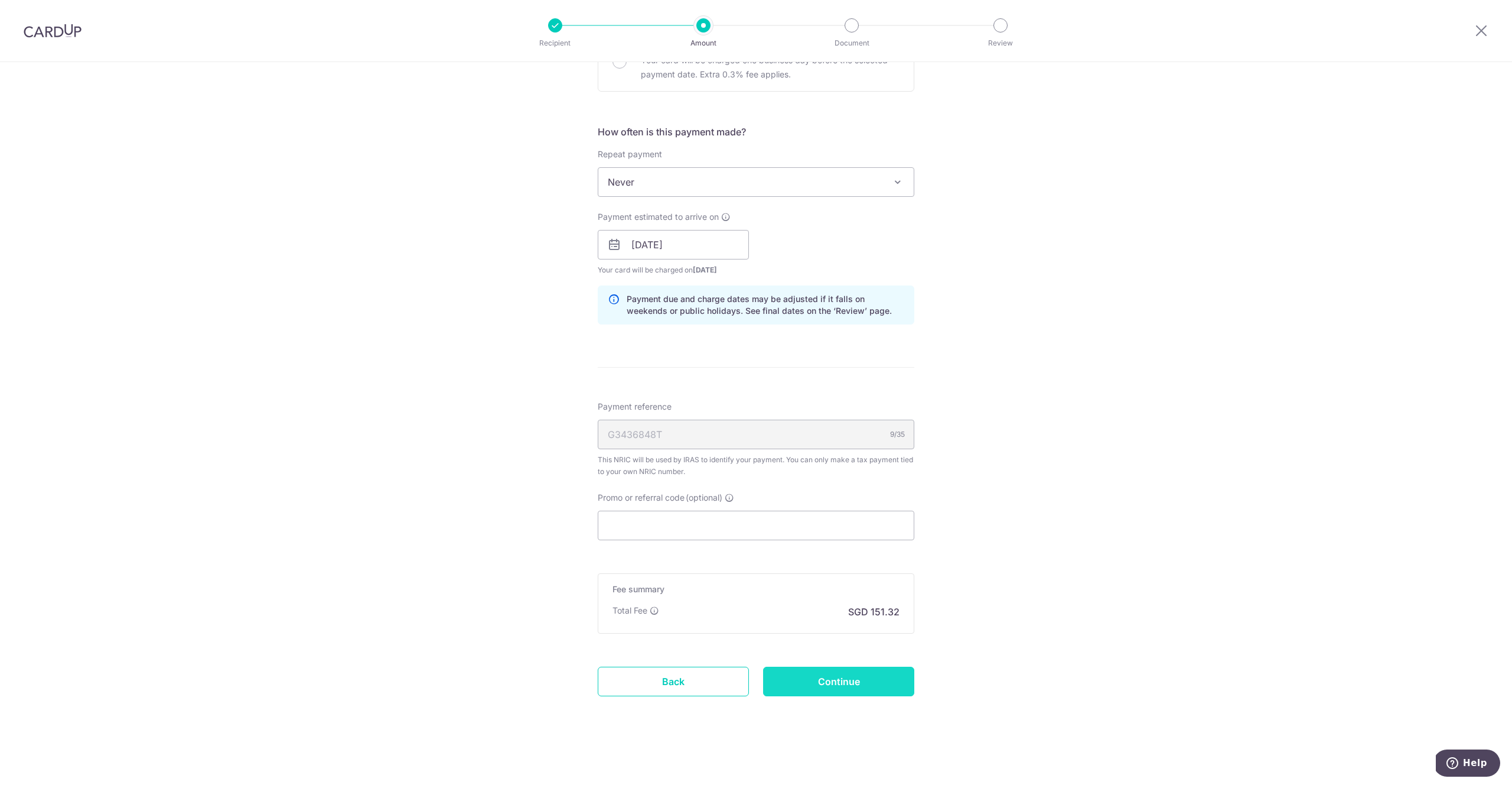
click at [880, 694] on input "Continue" at bounding box center [839, 681] width 151 height 29
type input "Create Schedule"
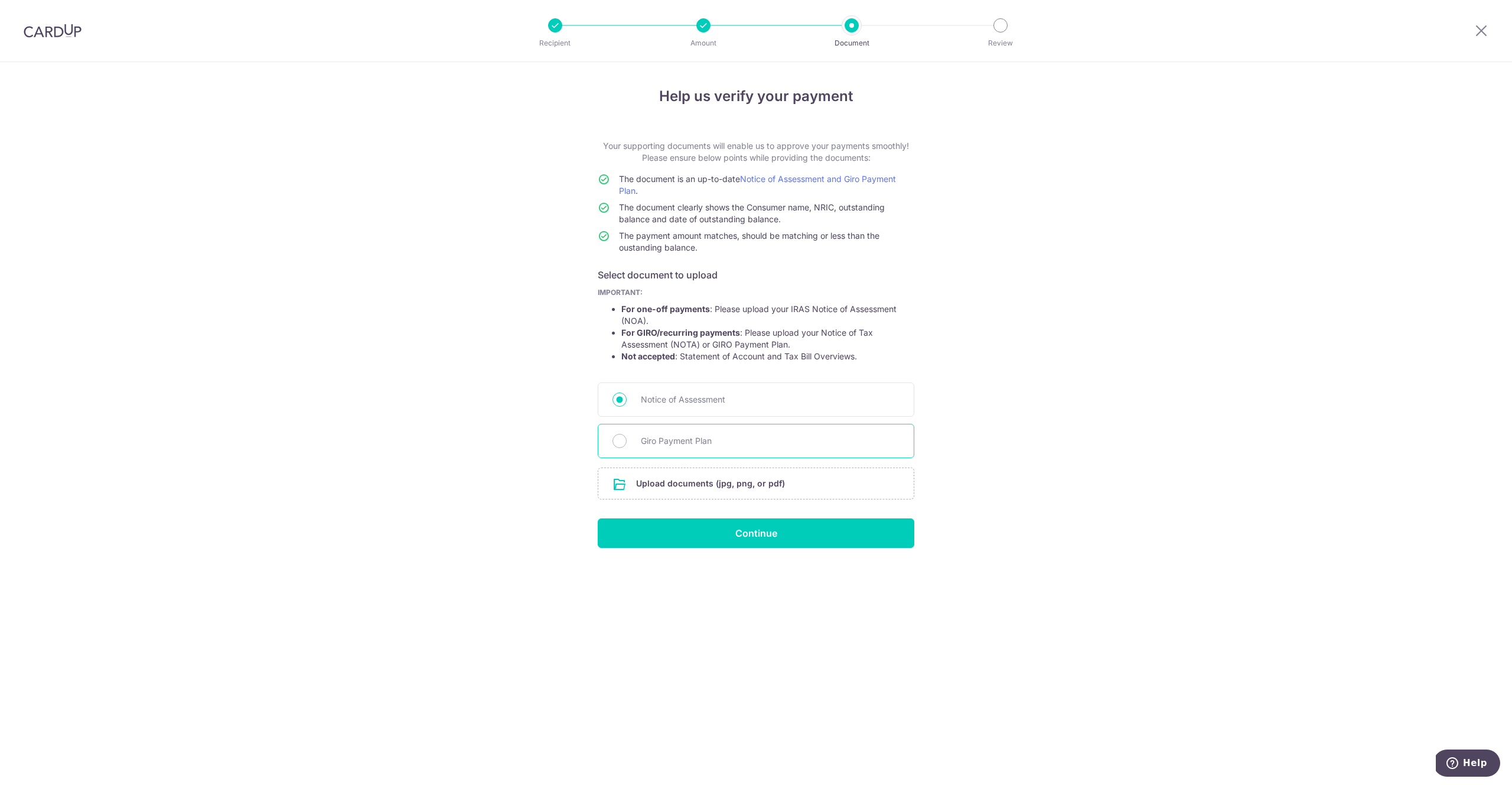
click at [665, 445] on span "Giro Payment Plan" at bounding box center [770, 440] width 259 height 14
click at [627, 445] on input "Giro Payment Plan" at bounding box center [619, 440] width 14 height 14
radio input "true"
click at [677, 398] on span "Notice of Assessment" at bounding box center [770, 399] width 259 height 14
click at [627, 398] on input "Notice of Assessment" at bounding box center [619, 399] width 14 height 14
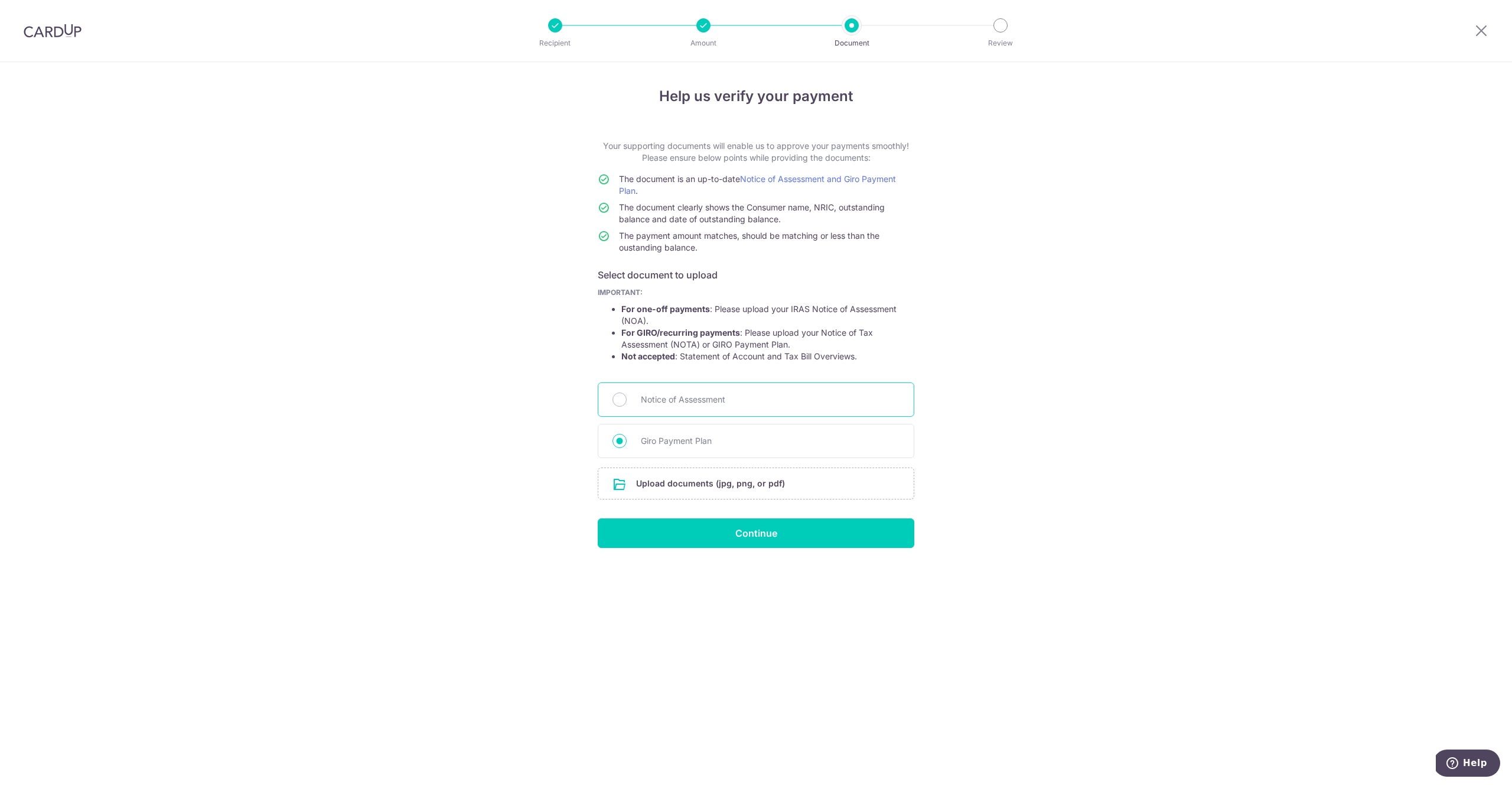
radio input "true"
click at [708, 530] on input "Continue" at bounding box center [755, 533] width 317 height 29
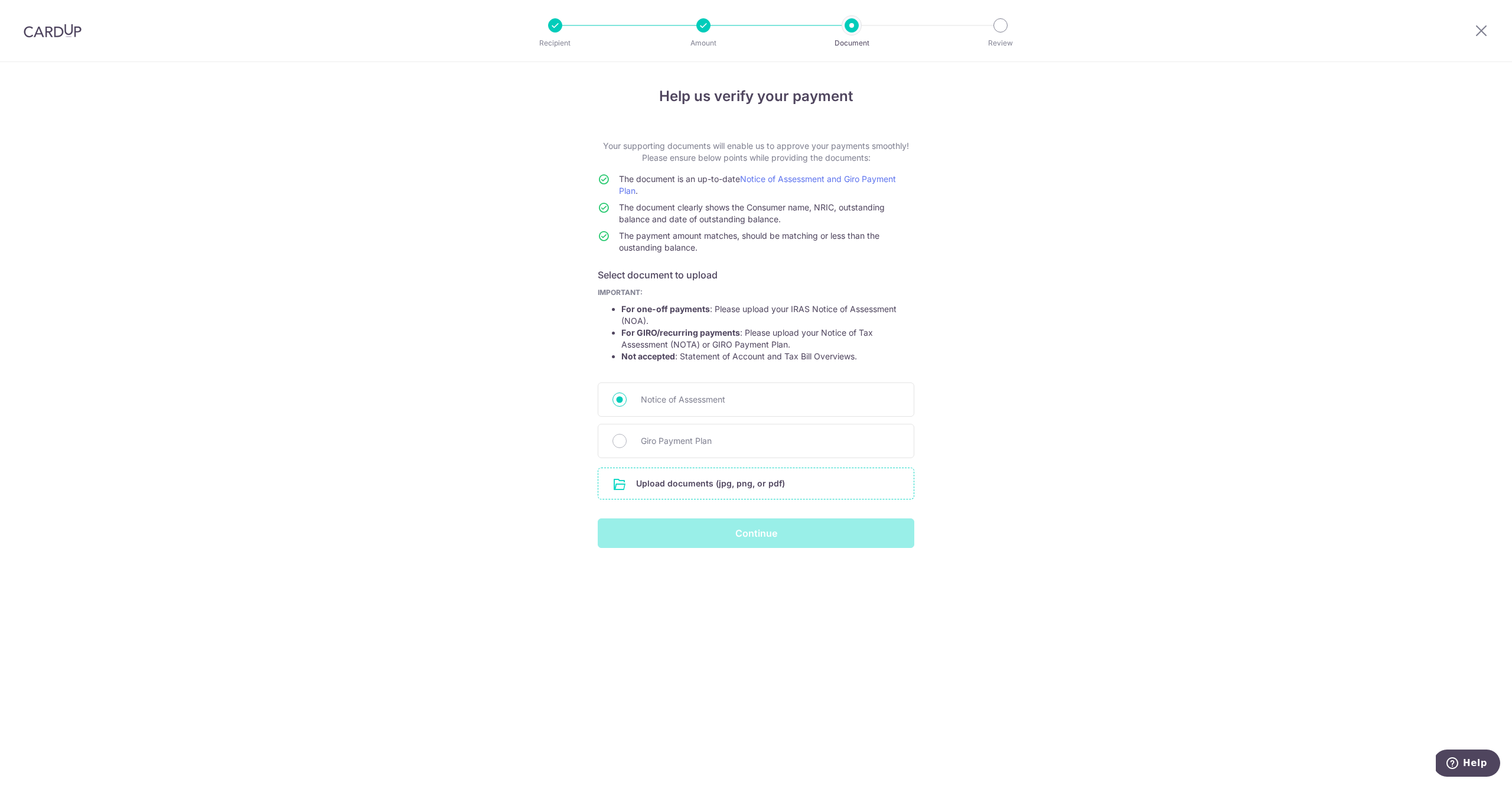
click at [680, 487] on input "file" at bounding box center [755, 484] width 315 height 31
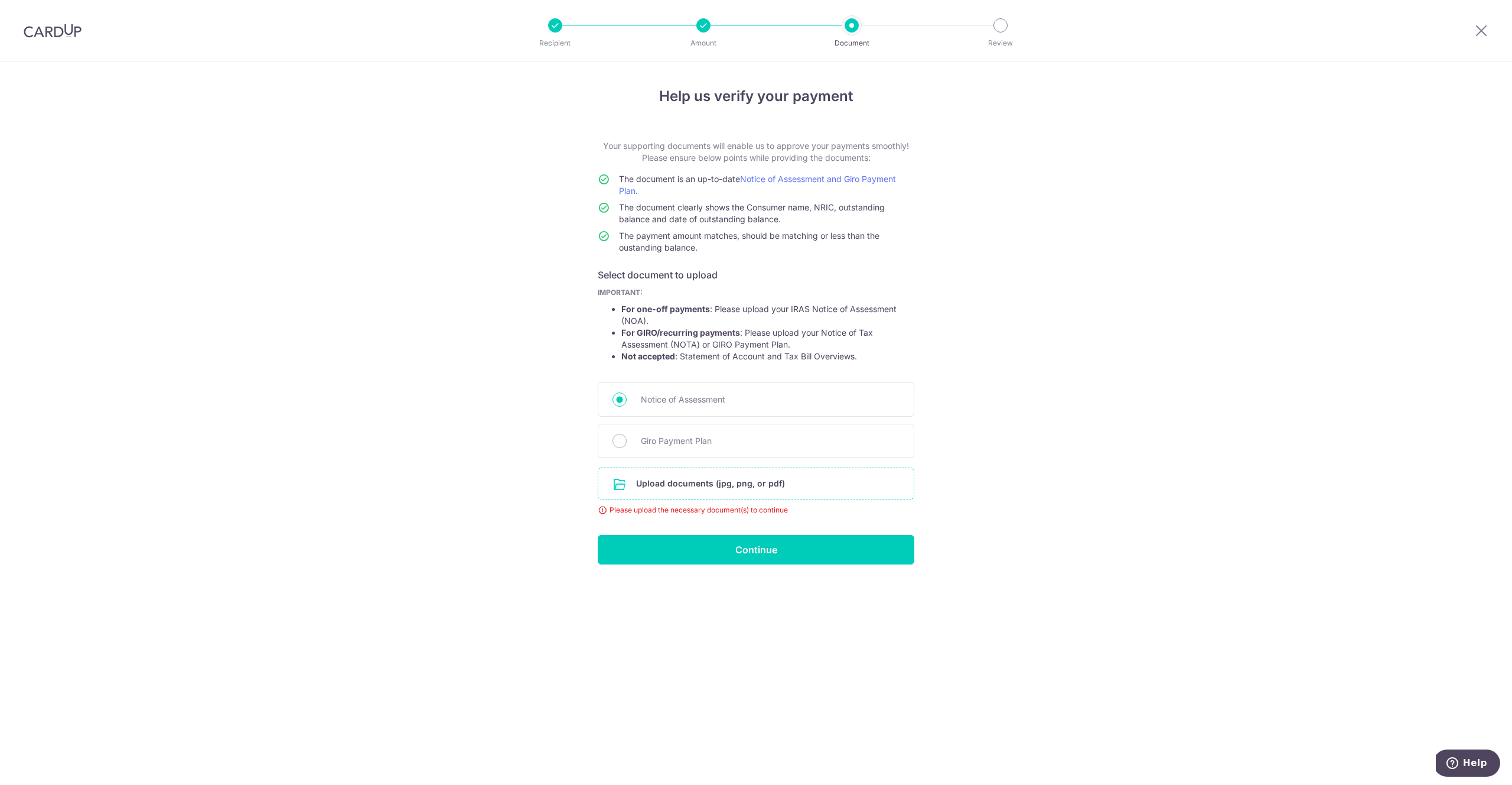
click at [698, 481] on input "file" at bounding box center [755, 484] width 315 height 31
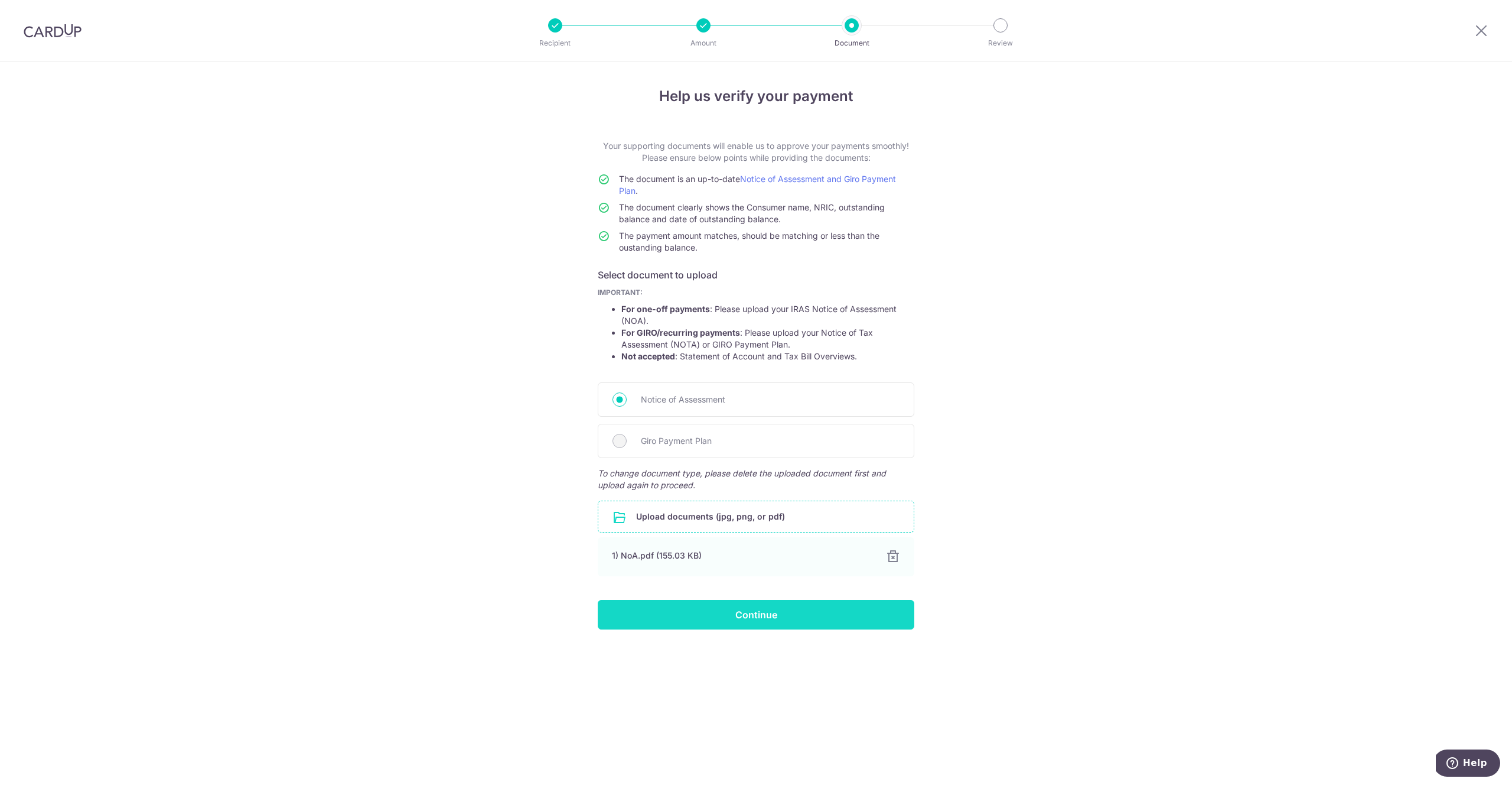
click at [726, 613] on input "Continue" at bounding box center [755, 615] width 317 height 29
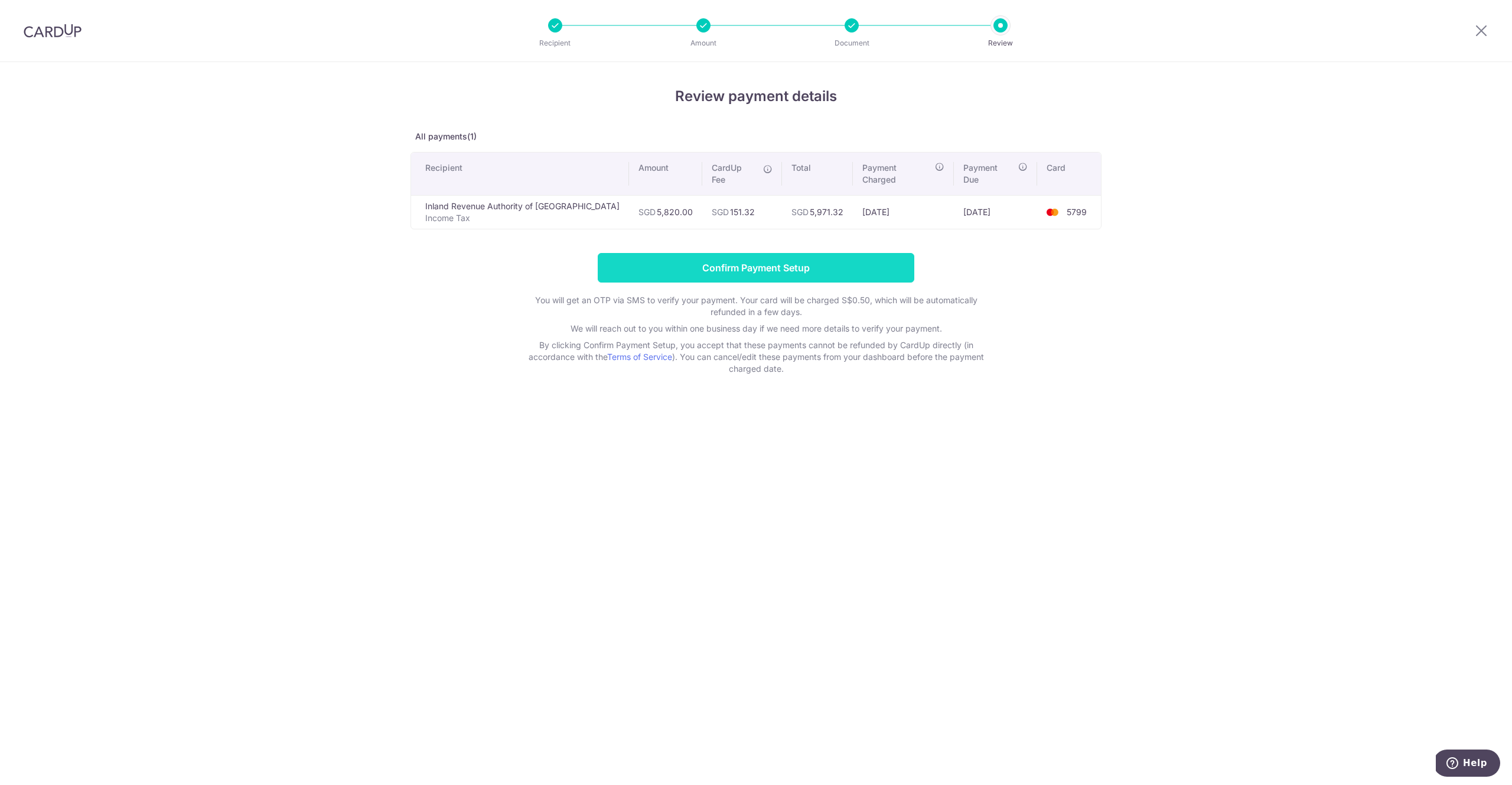
click at [797, 256] on input "Confirm Payment Setup" at bounding box center [755, 268] width 317 height 29
